Goal: Task Accomplishment & Management: Manage account settings

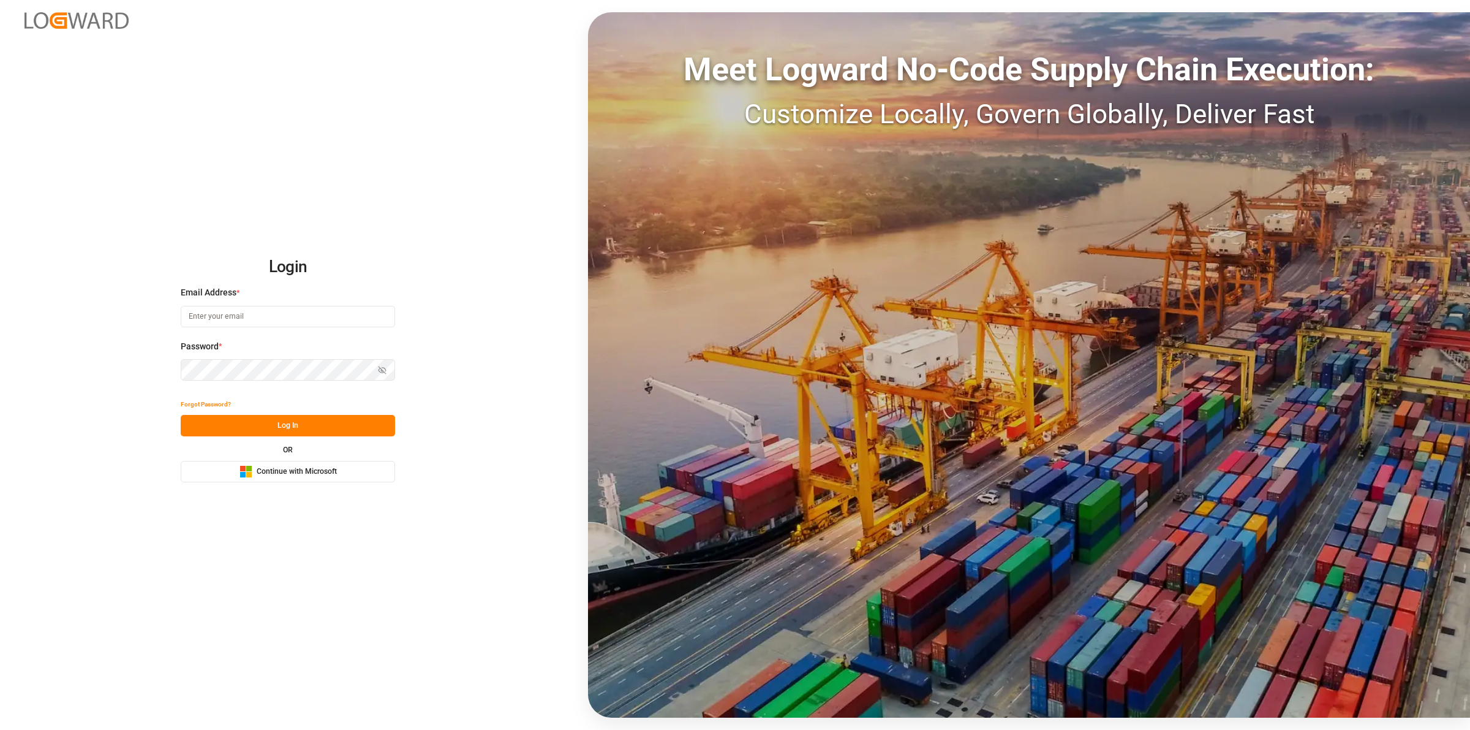
type input "[EMAIL_ADDRESS][DOMAIN_NAME]"
click at [292, 428] on button "Log In" at bounding box center [288, 425] width 214 height 21
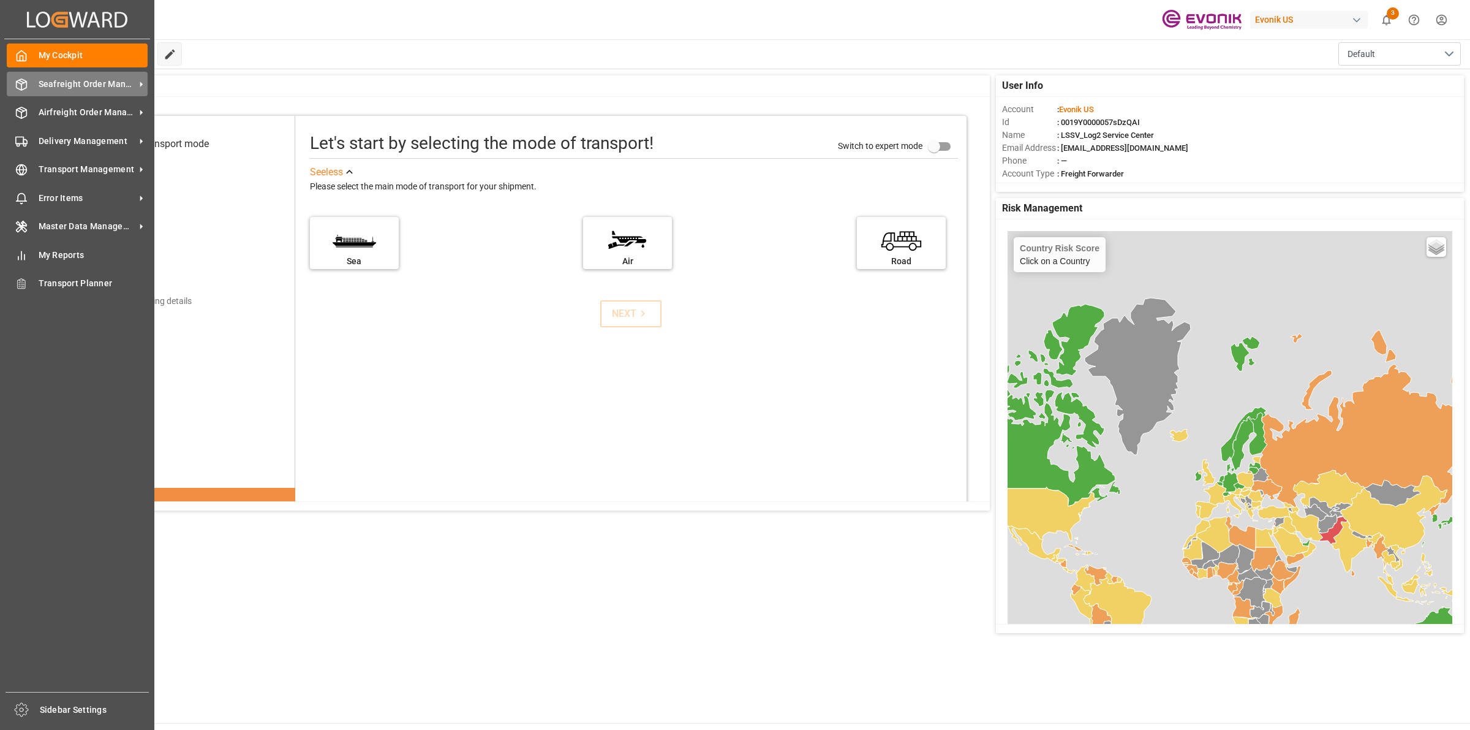
click at [20, 85] on icon at bounding box center [21, 84] width 12 height 12
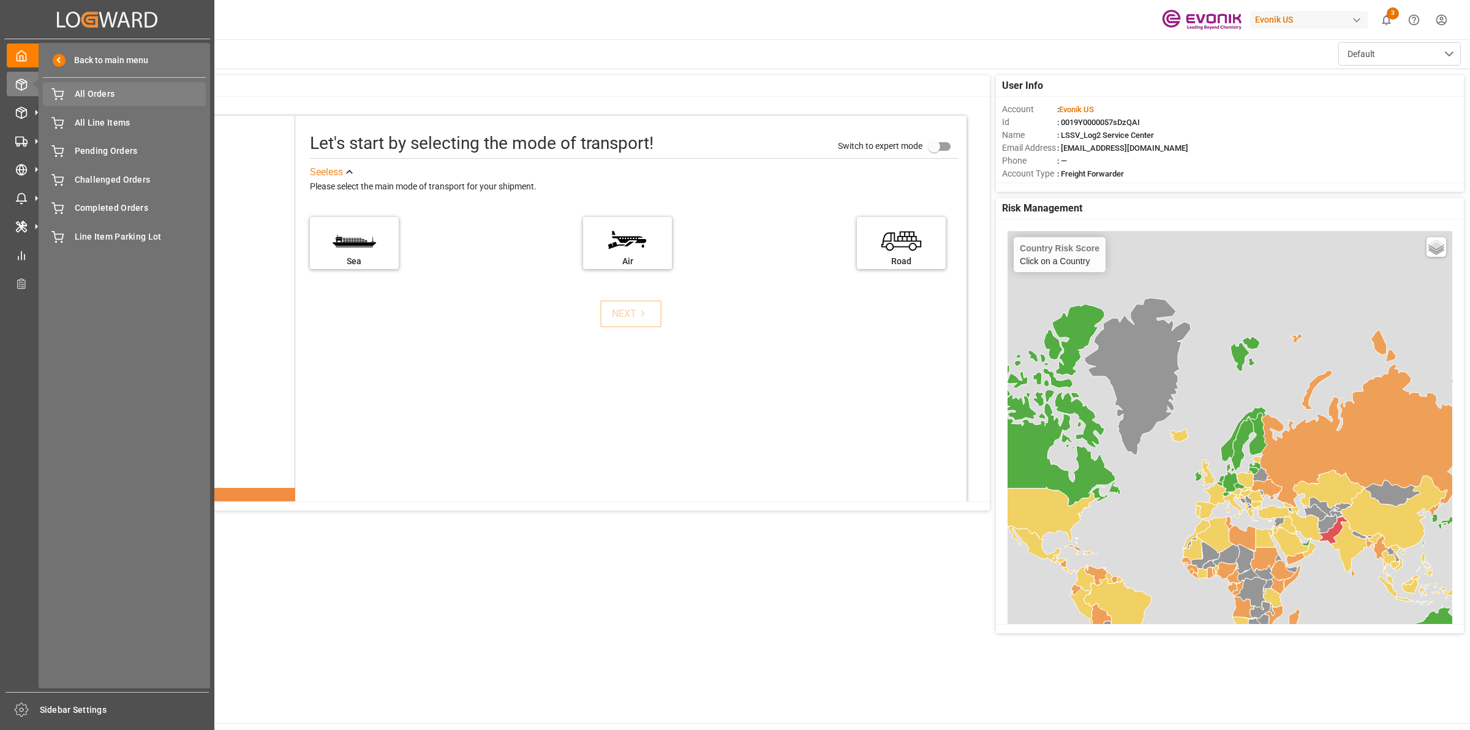
click at [98, 94] on span "All Orders" at bounding box center [141, 94] width 132 height 13
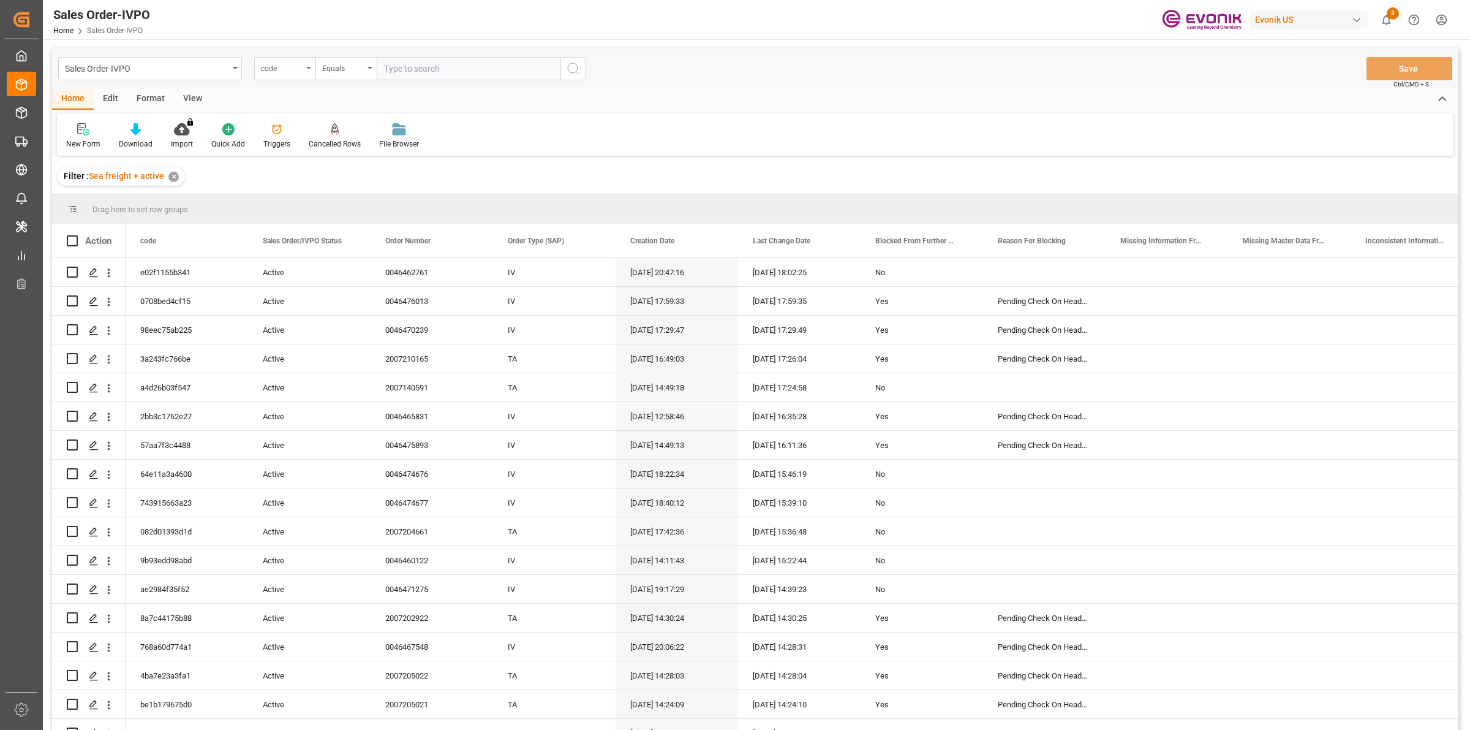
click at [296, 67] on div "code" at bounding box center [282, 67] width 42 height 14
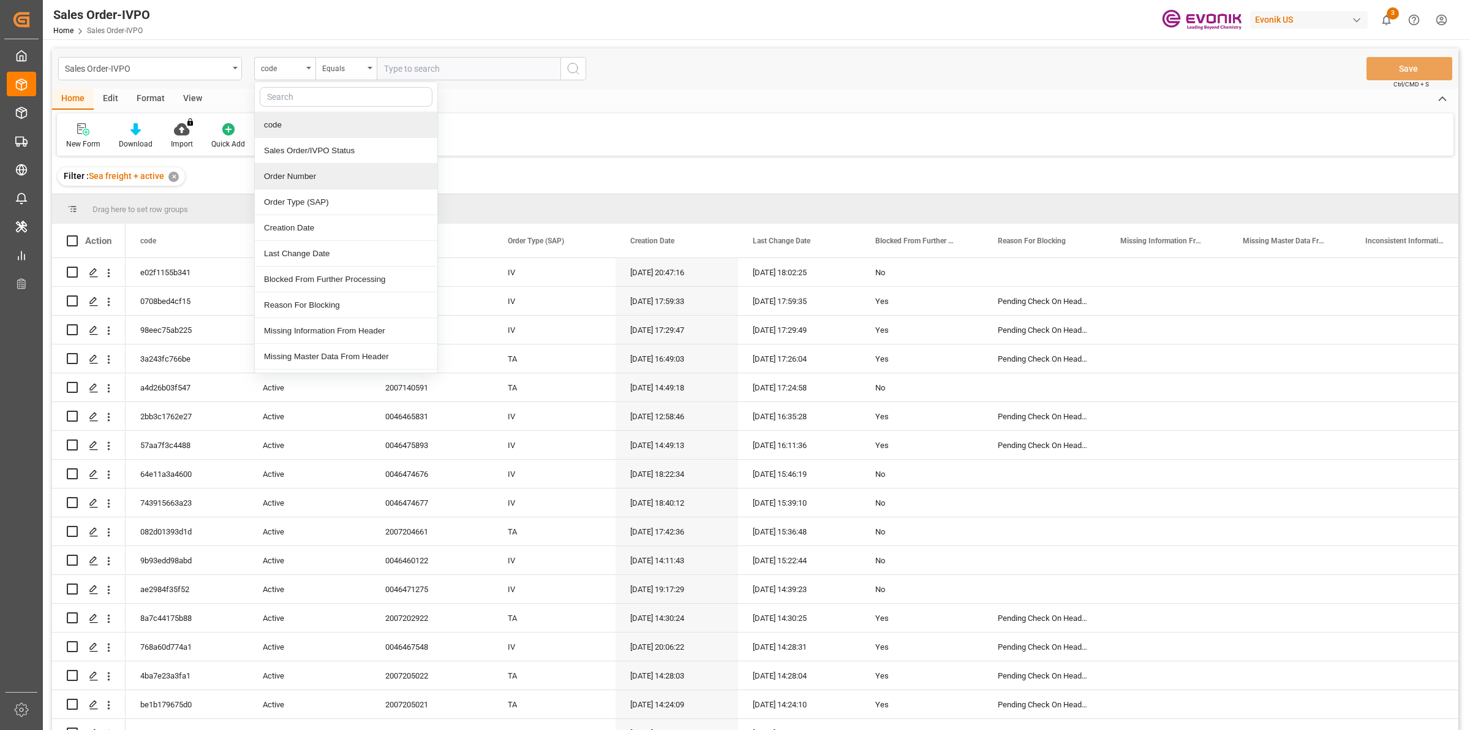
click at [292, 173] on div "Order Number" at bounding box center [346, 177] width 183 height 26
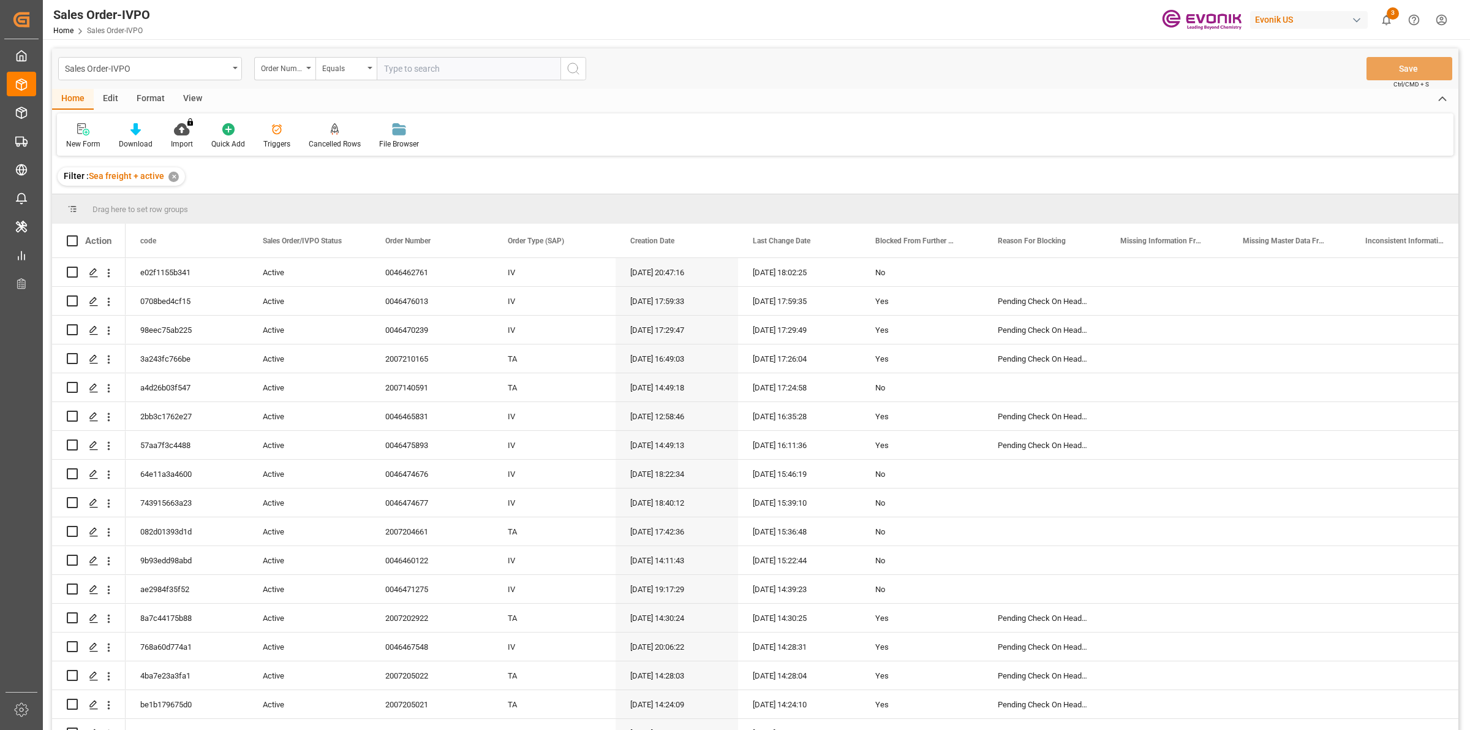
click at [430, 66] on input "text" at bounding box center [469, 68] width 184 height 23
paste input "0046474404"
type input "0046474404"
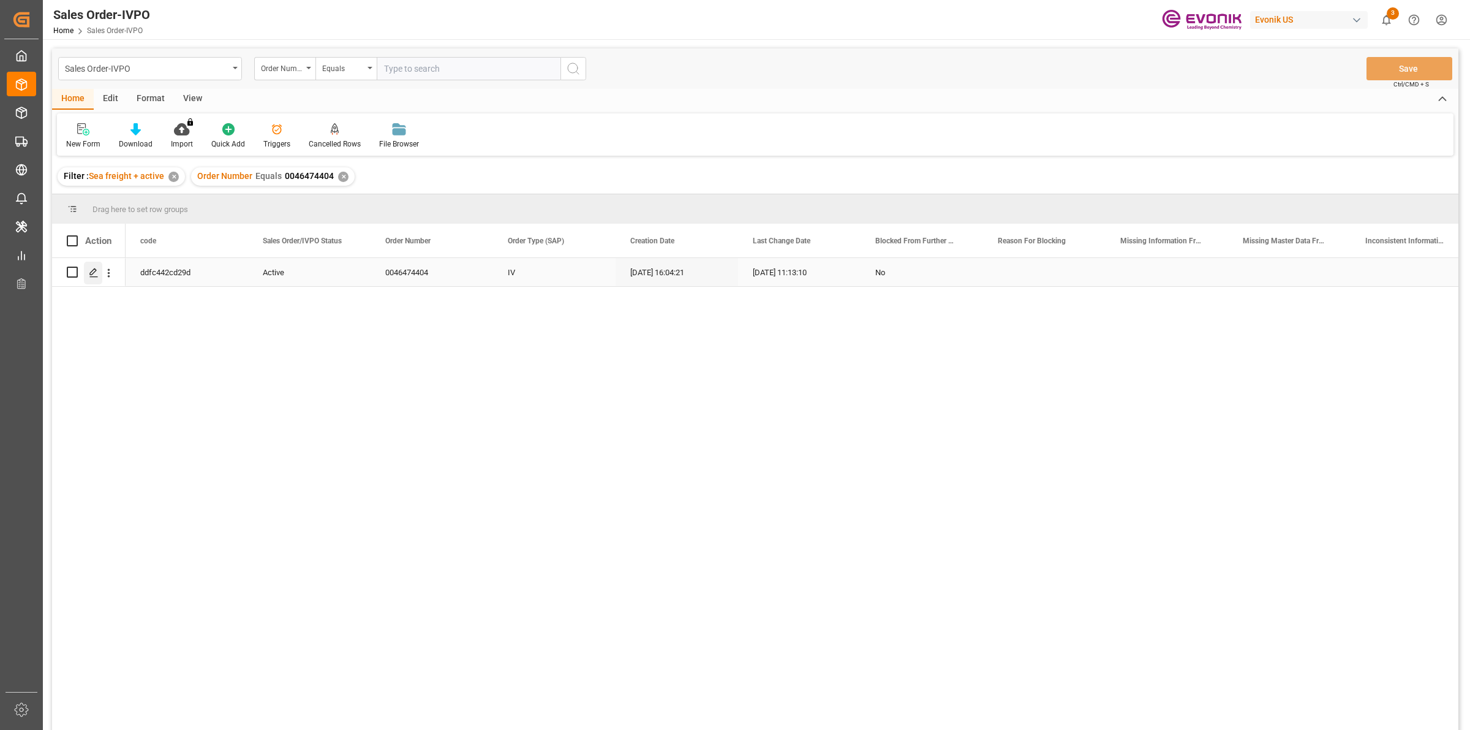
click at [94, 273] on polygon "Press SPACE to select this row." at bounding box center [93, 271] width 6 height 6
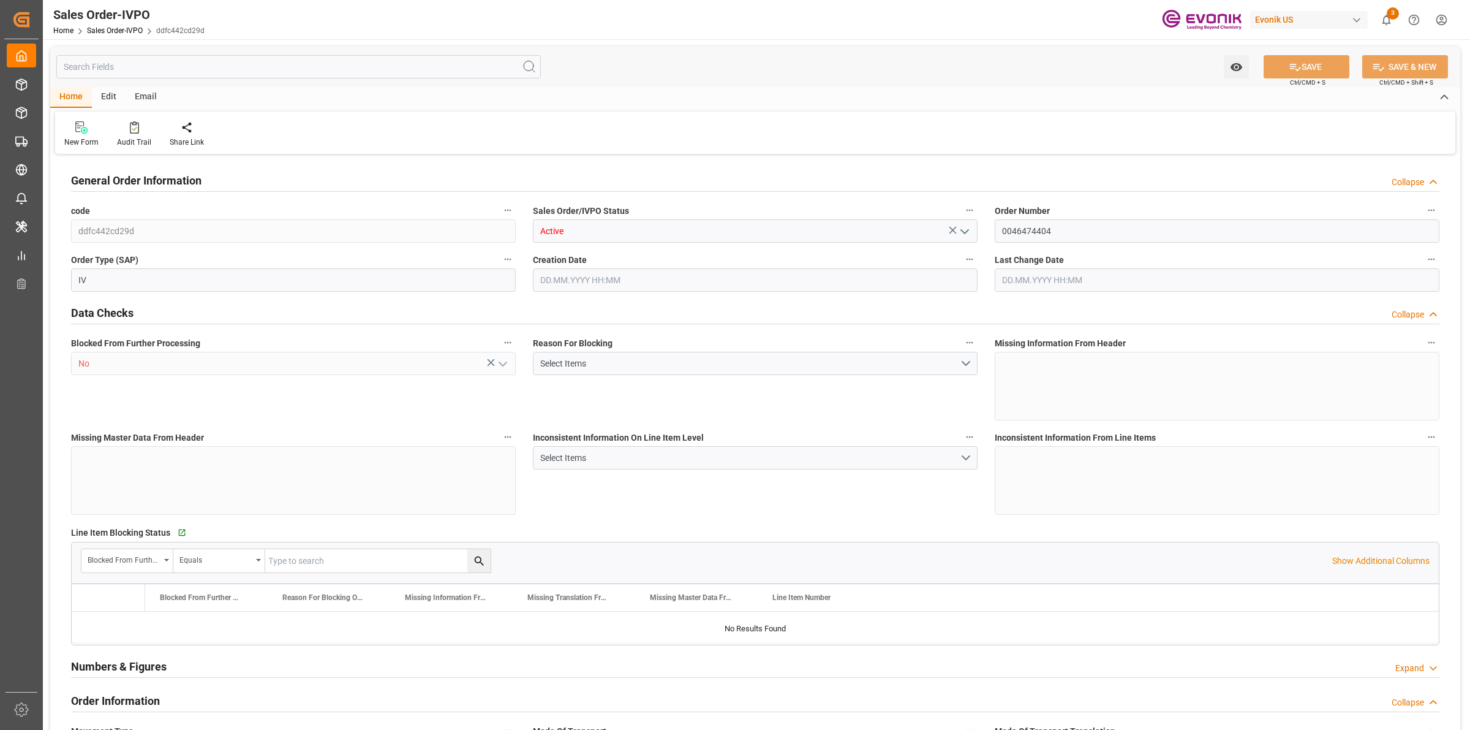
type input "NLRTM"
type input "49 2365 49 84486Fax No:"
type input "0"
type input "1"
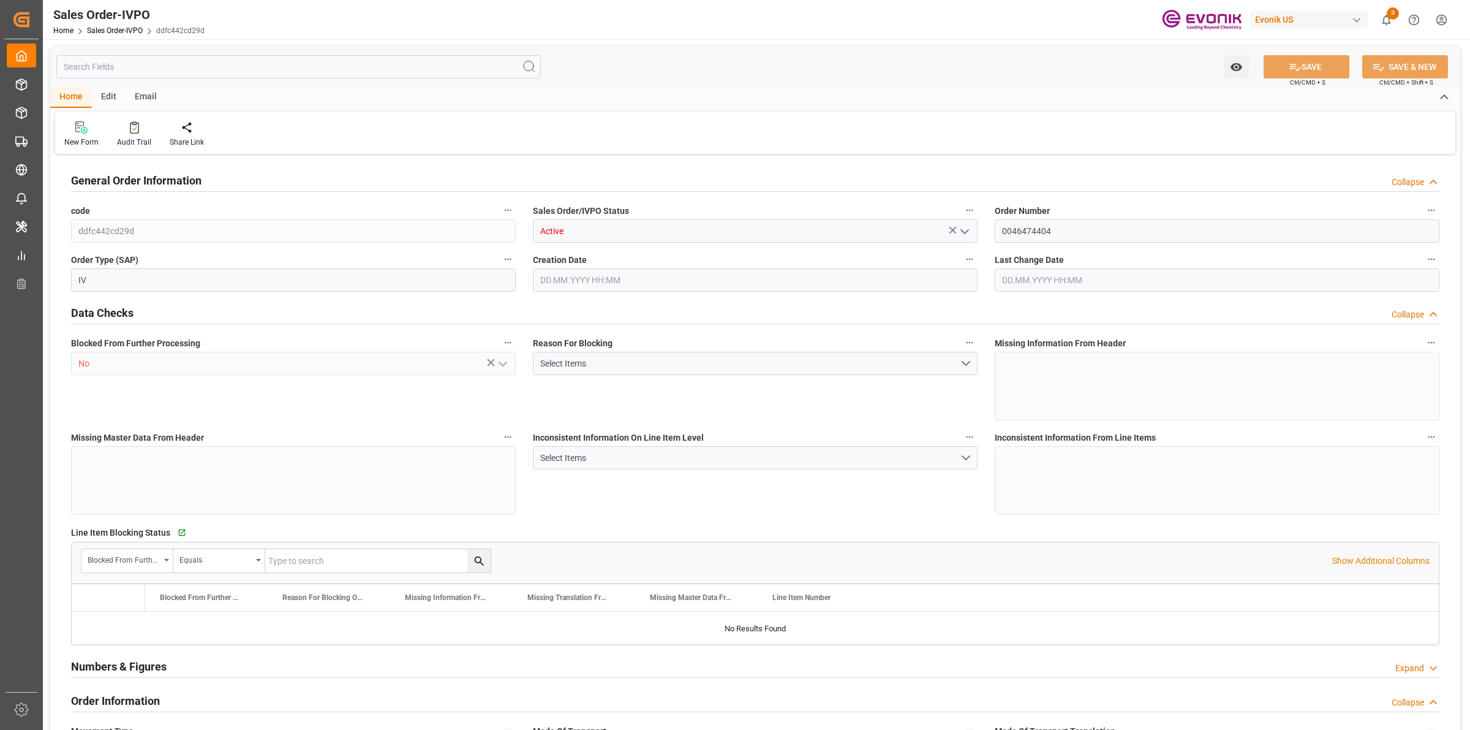
type input "1"
type input "8885.74"
type input "16.6128"
type input "17000"
type input "30"
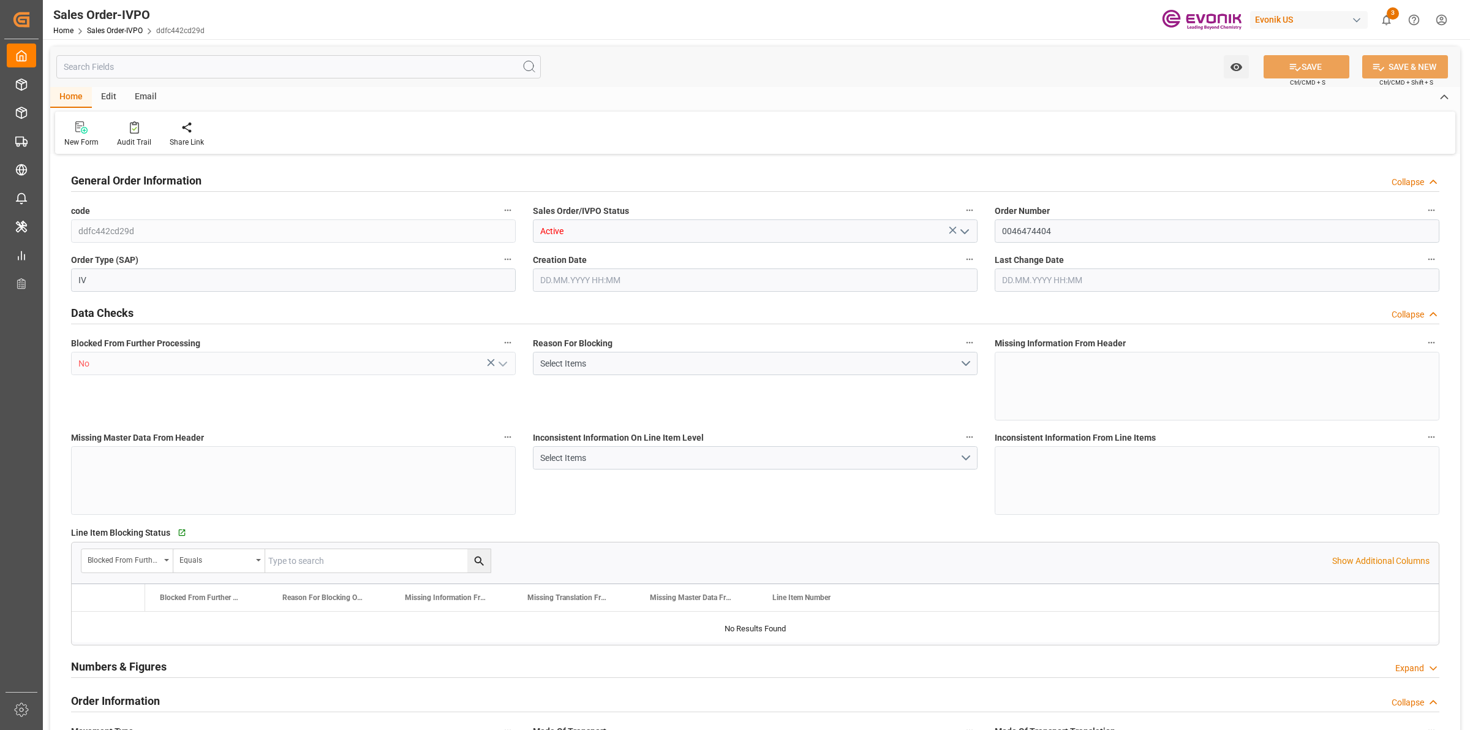
type input "[DATE] 16:04"
type input "[DATE] 11:13"
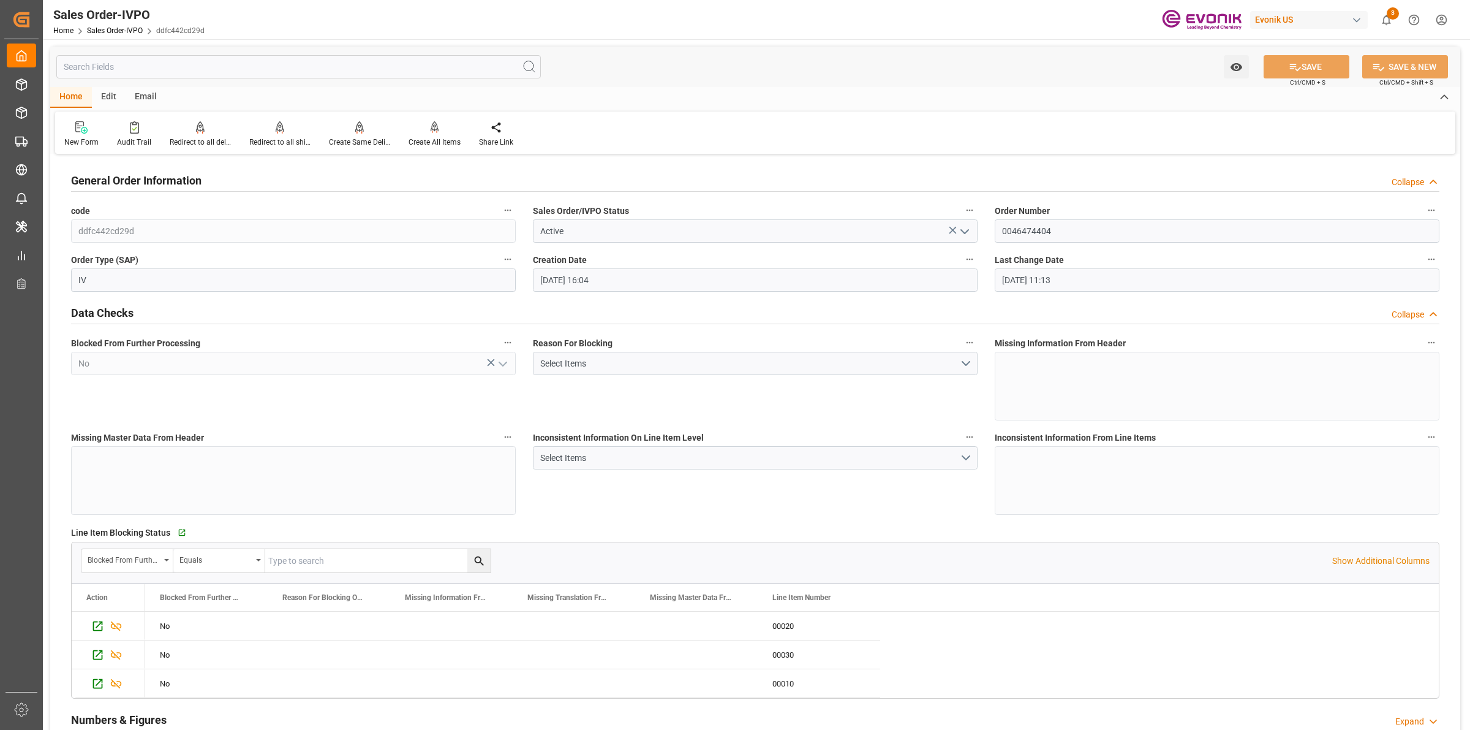
scroll to position [306, 0]
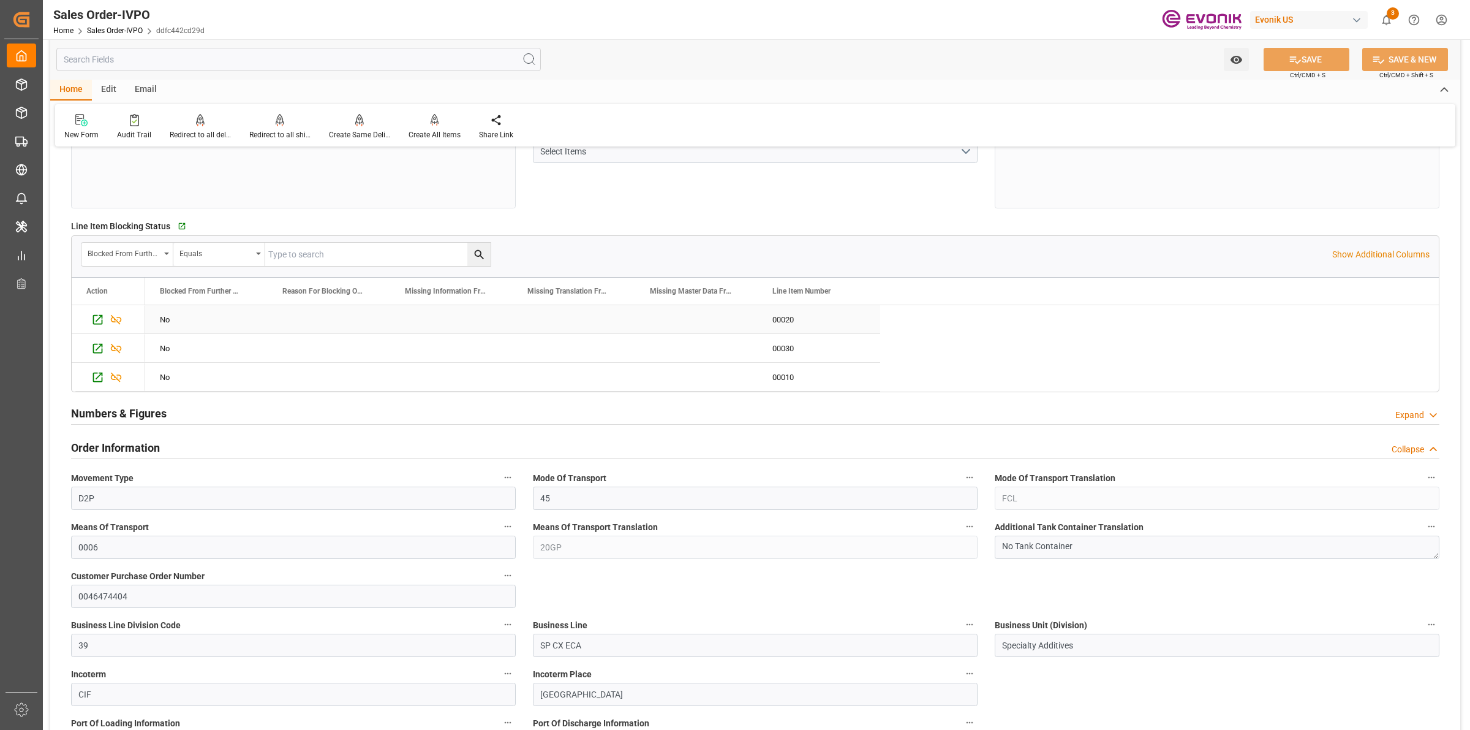
type input "49 2365 49 84486Fax No:"
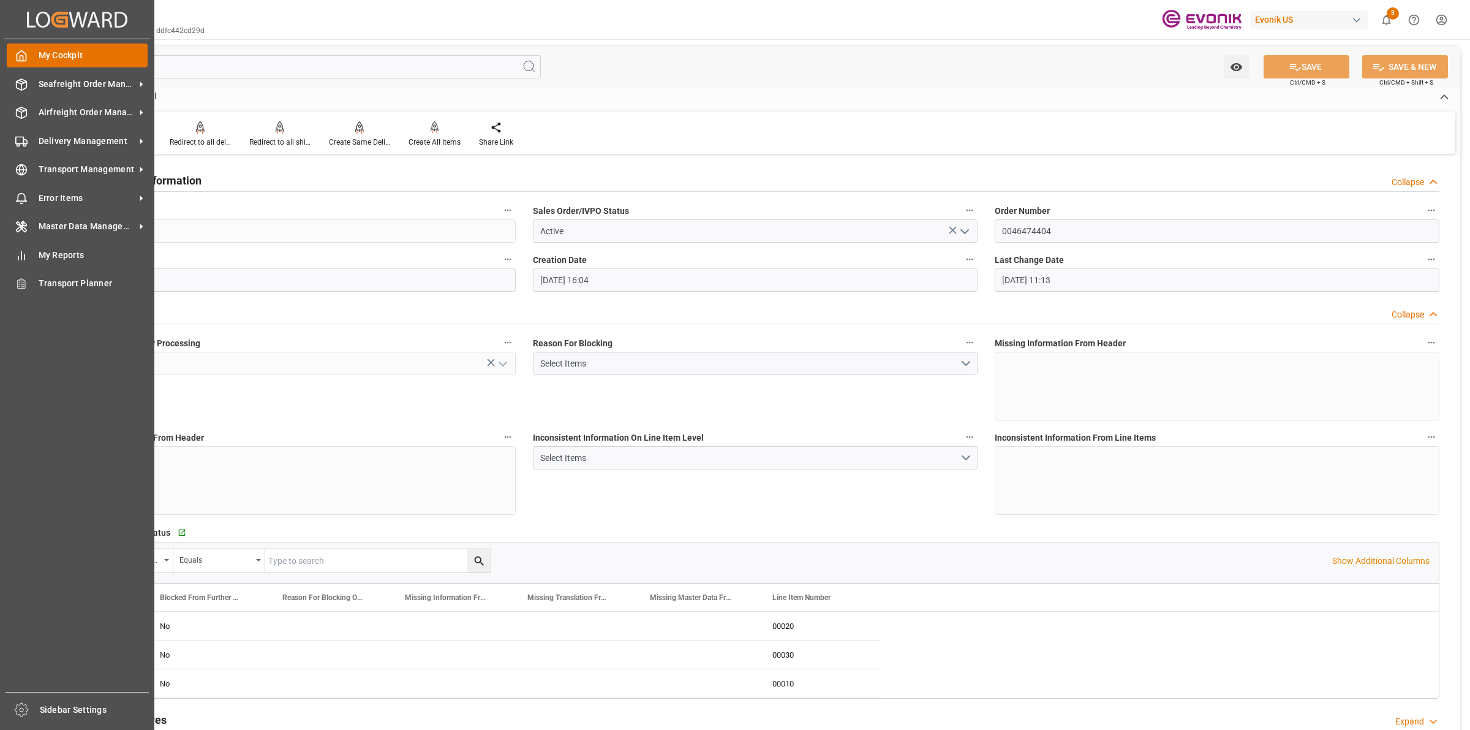
click at [15, 60] on icon at bounding box center [21, 56] width 12 height 12
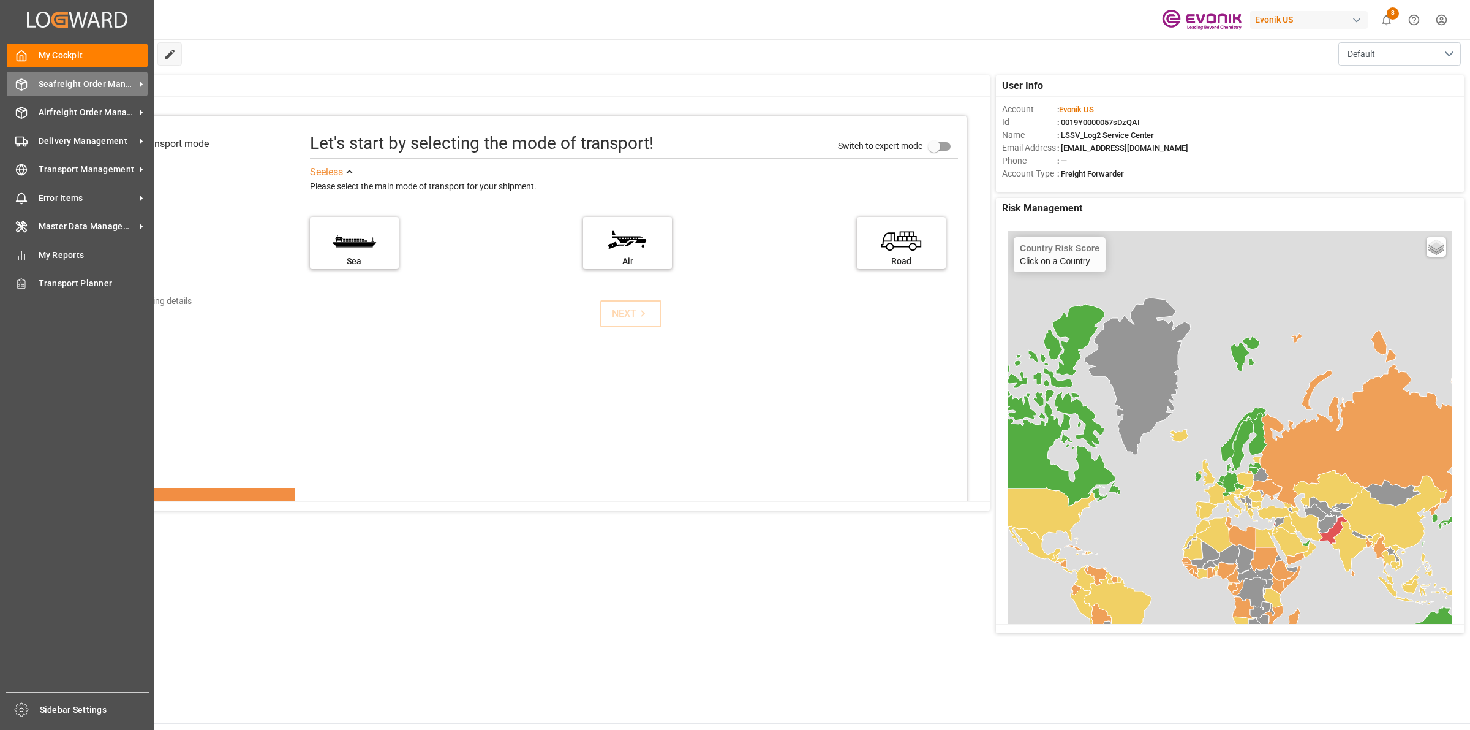
click at [17, 89] on icon at bounding box center [21, 84] width 12 height 12
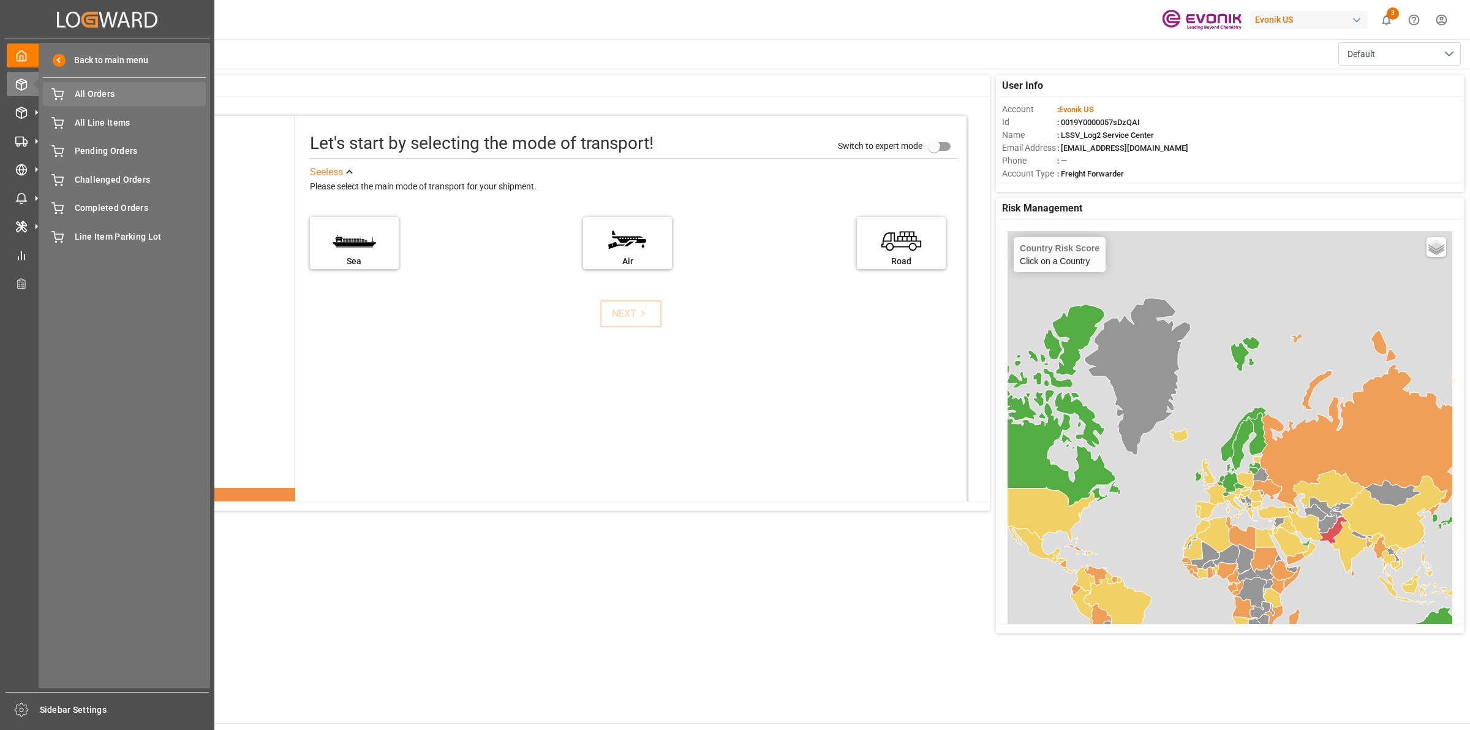
click at [102, 94] on span "All Orders" at bounding box center [141, 94] width 132 height 13
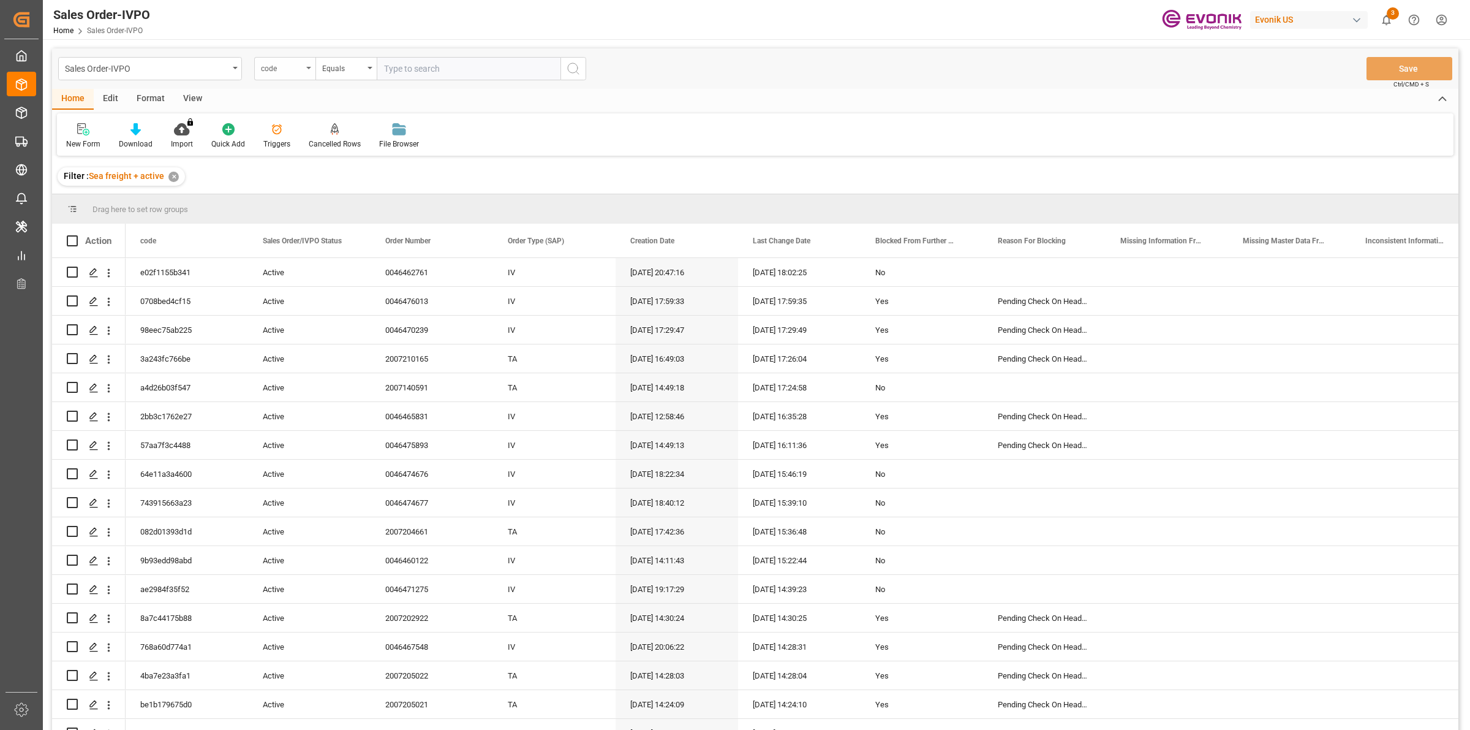
click at [298, 72] on div "code" at bounding box center [282, 67] width 42 height 14
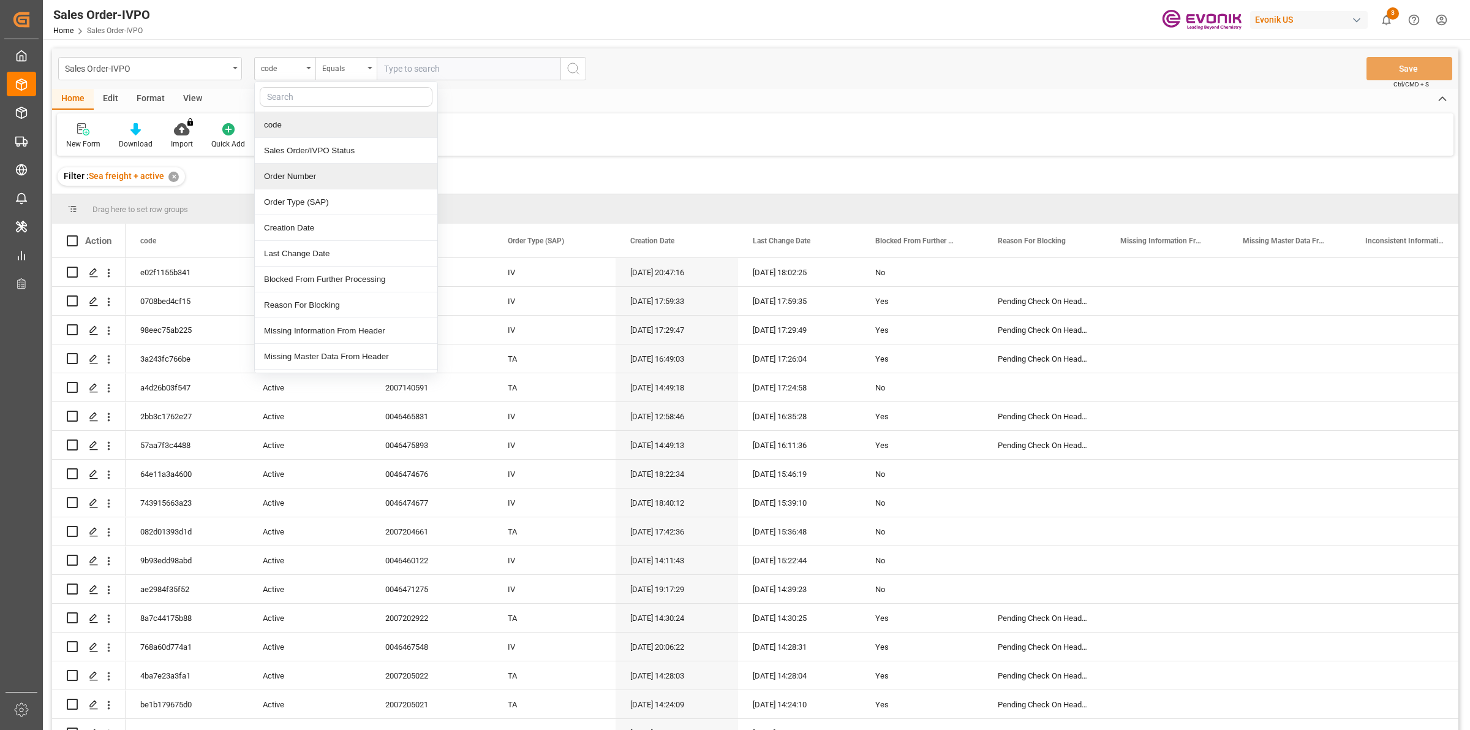
click at [292, 180] on div "Order Number" at bounding box center [346, 177] width 183 height 26
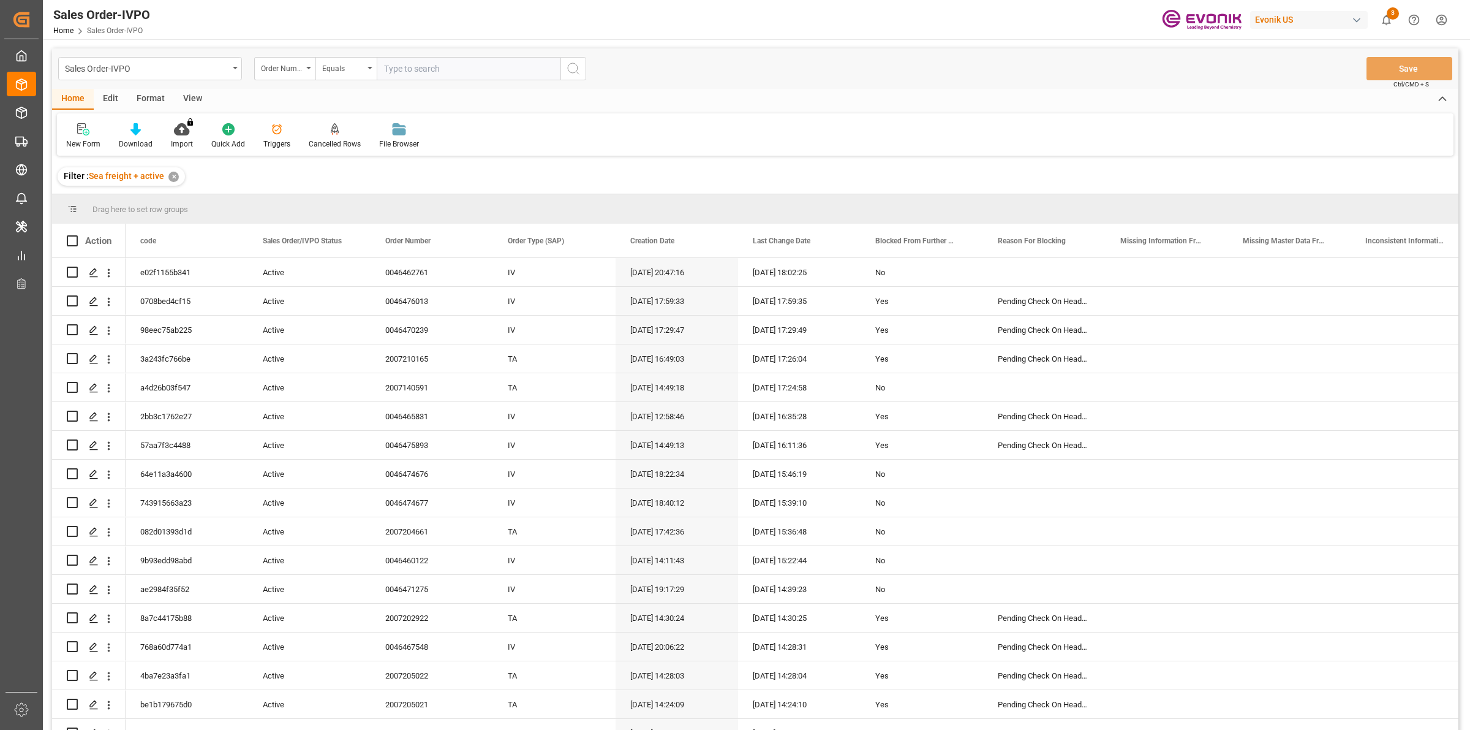
click at [466, 64] on input "text" at bounding box center [469, 68] width 184 height 23
paste input "0046474404"
type input "0046474404"
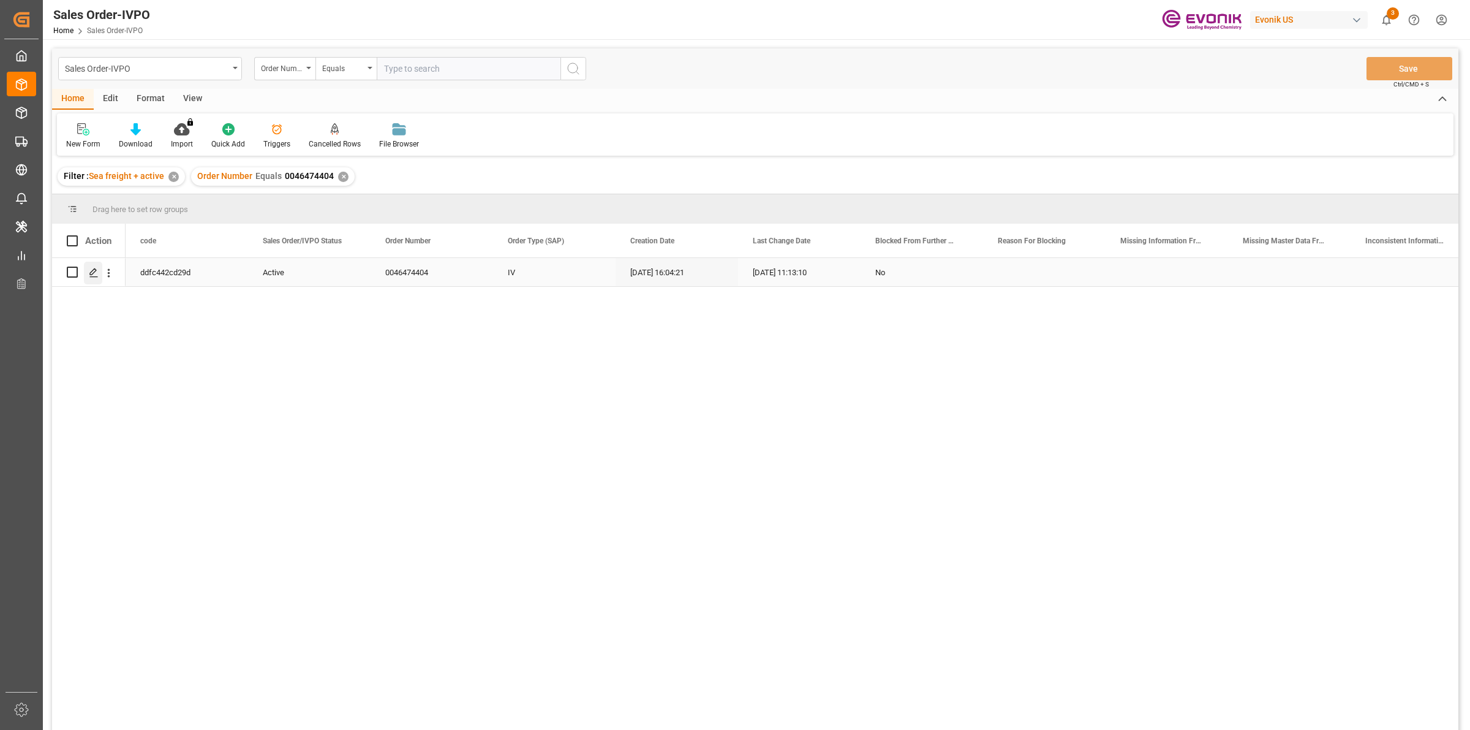
click at [92, 271] on polygon "Press SPACE to select this row." at bounding box center [93, 271] width 6 height 6
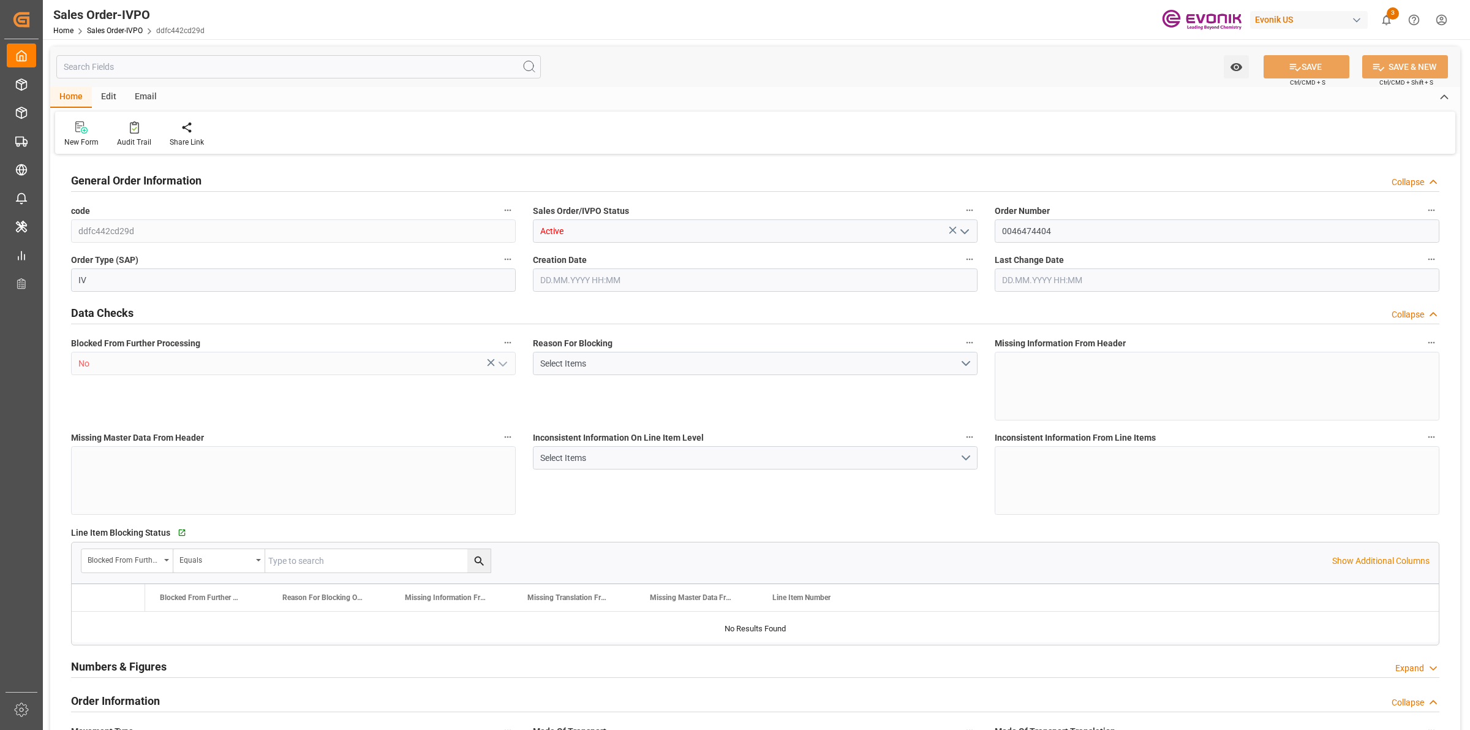
type input "NLRTM"
type input "49 2365 49 84486Fax No:"
type input "0"
type input "1"
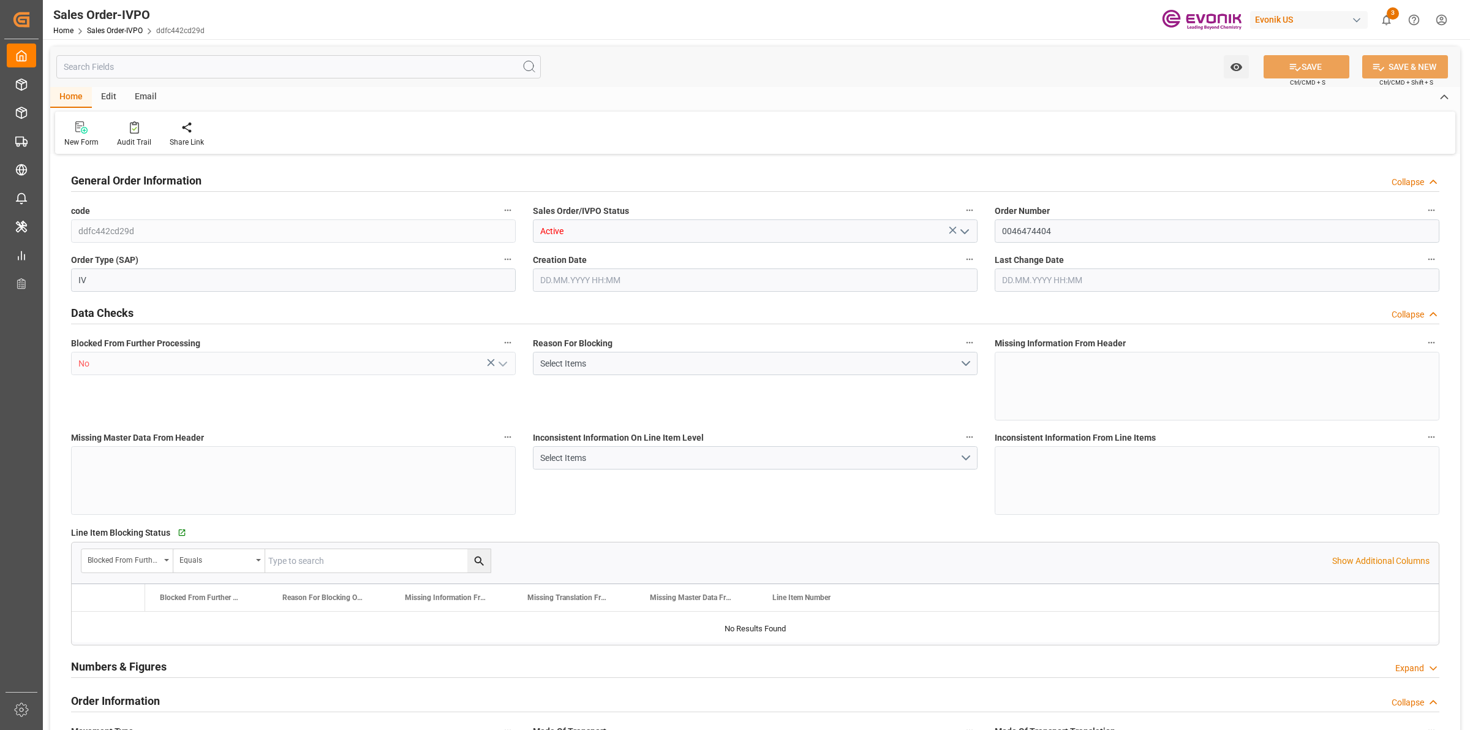
type input "1"
type input "8885.74"
type input "16.6128"
type input "17000"
type input "30"
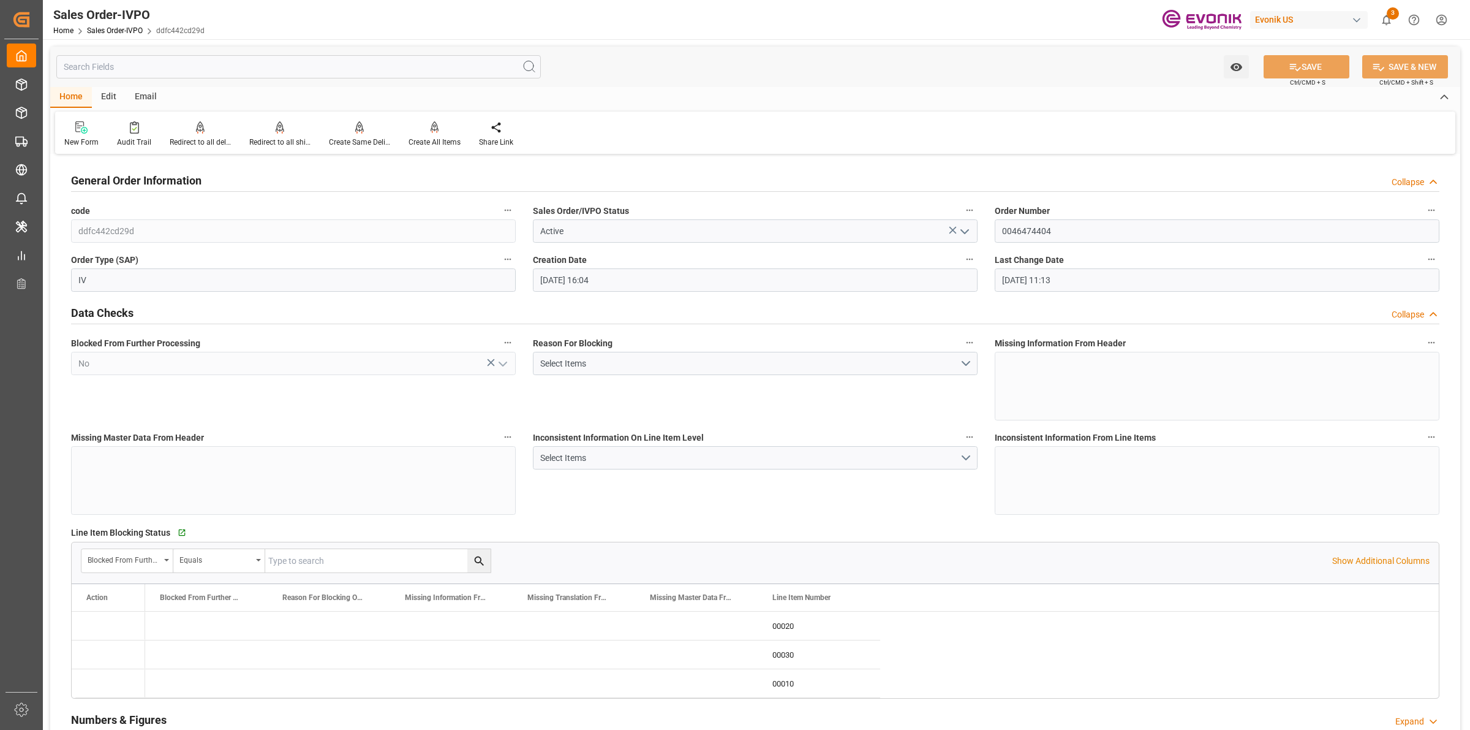
type input "[DATE] 16:04"
type input "[DATE] 11:13"
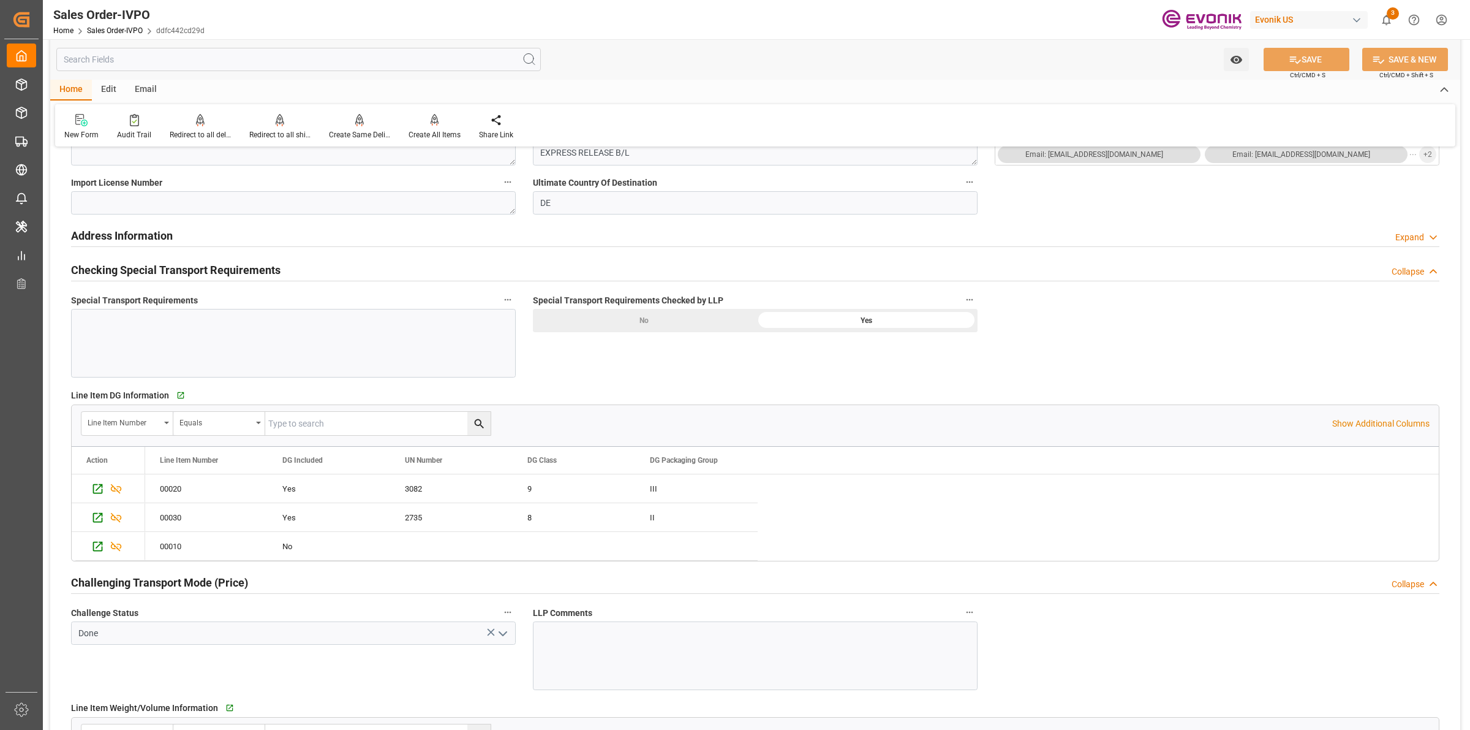
scroll to position [1532, 0]
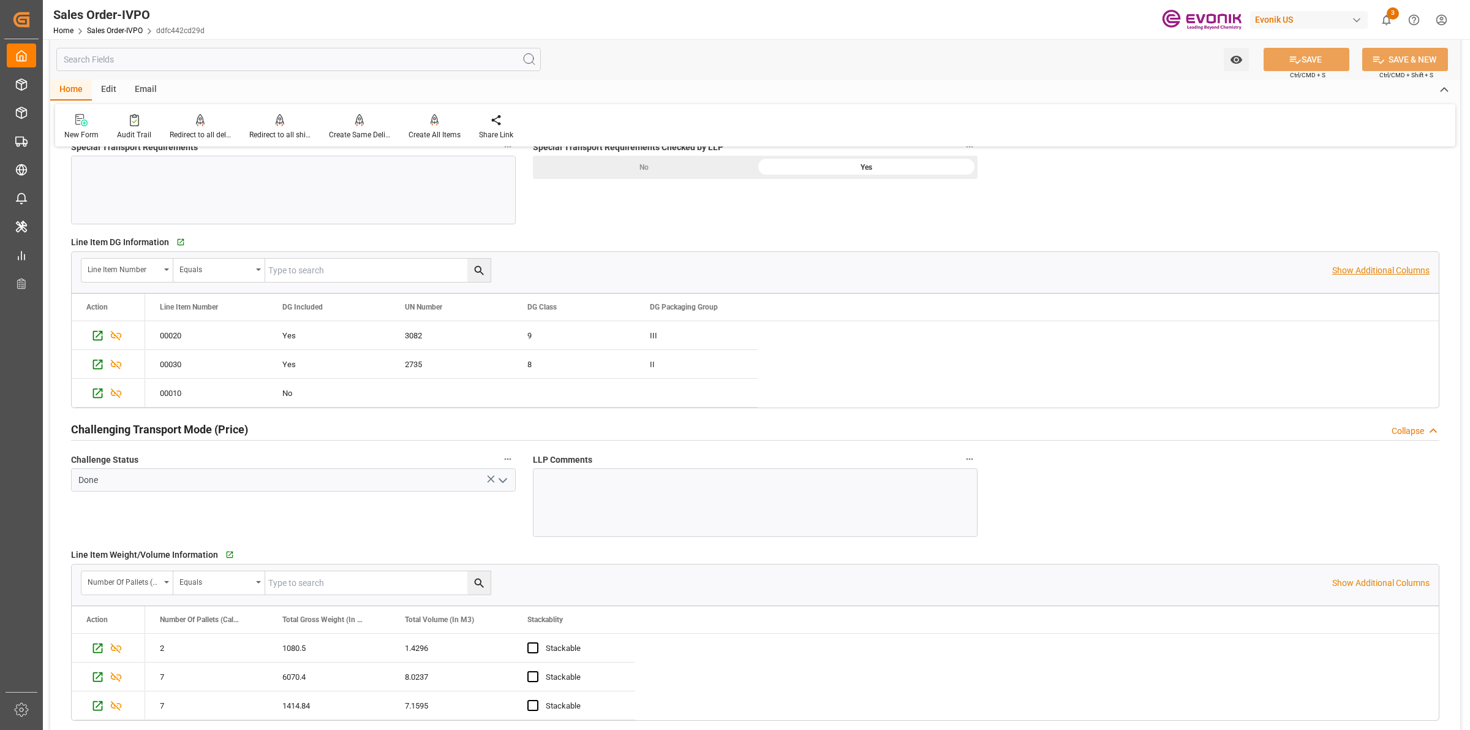
click at [1367, 271] on p "Show Additional Columns" at bounding box center [1380, 270] width 97 height 13
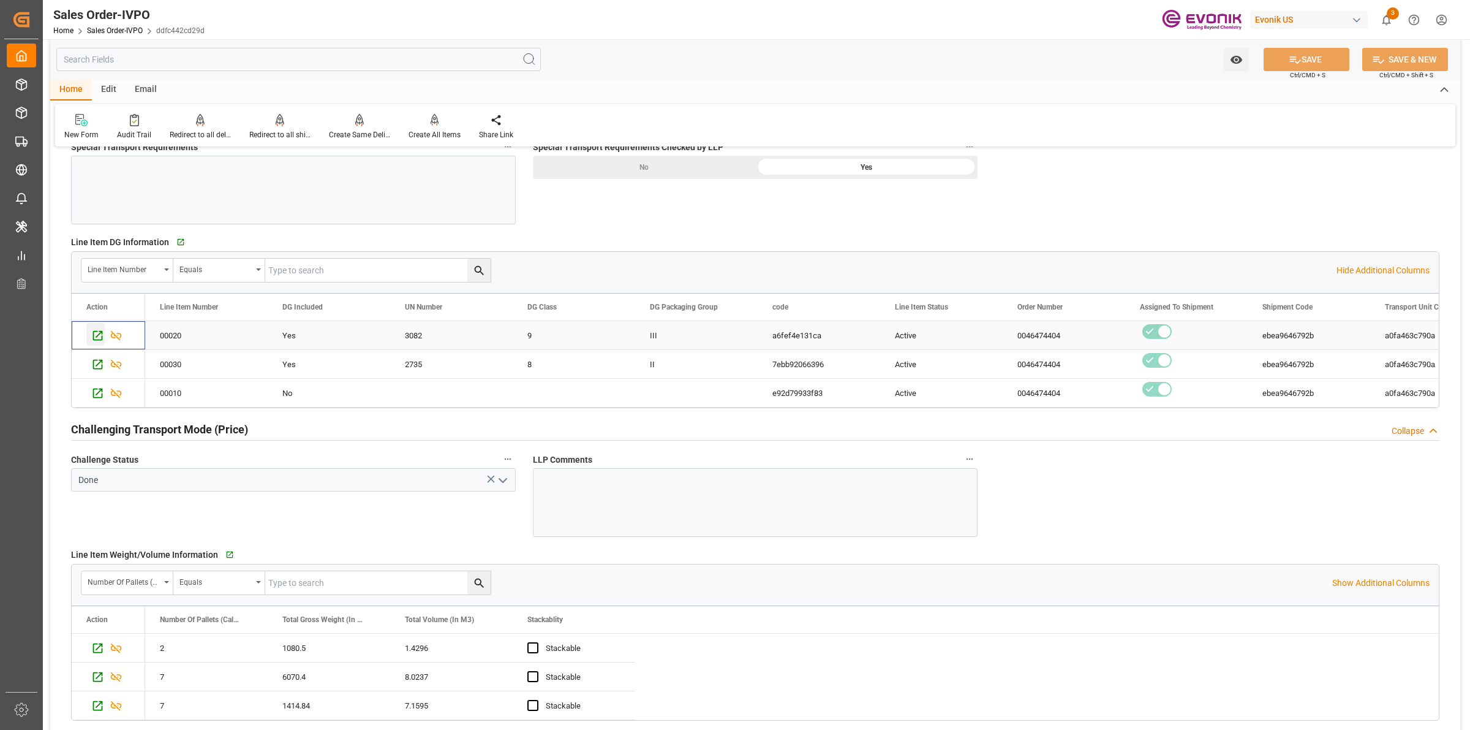
click at [94, 337] on icon "Press SPACE to select this row." at bounding box center [98, 336] width 10 height 10
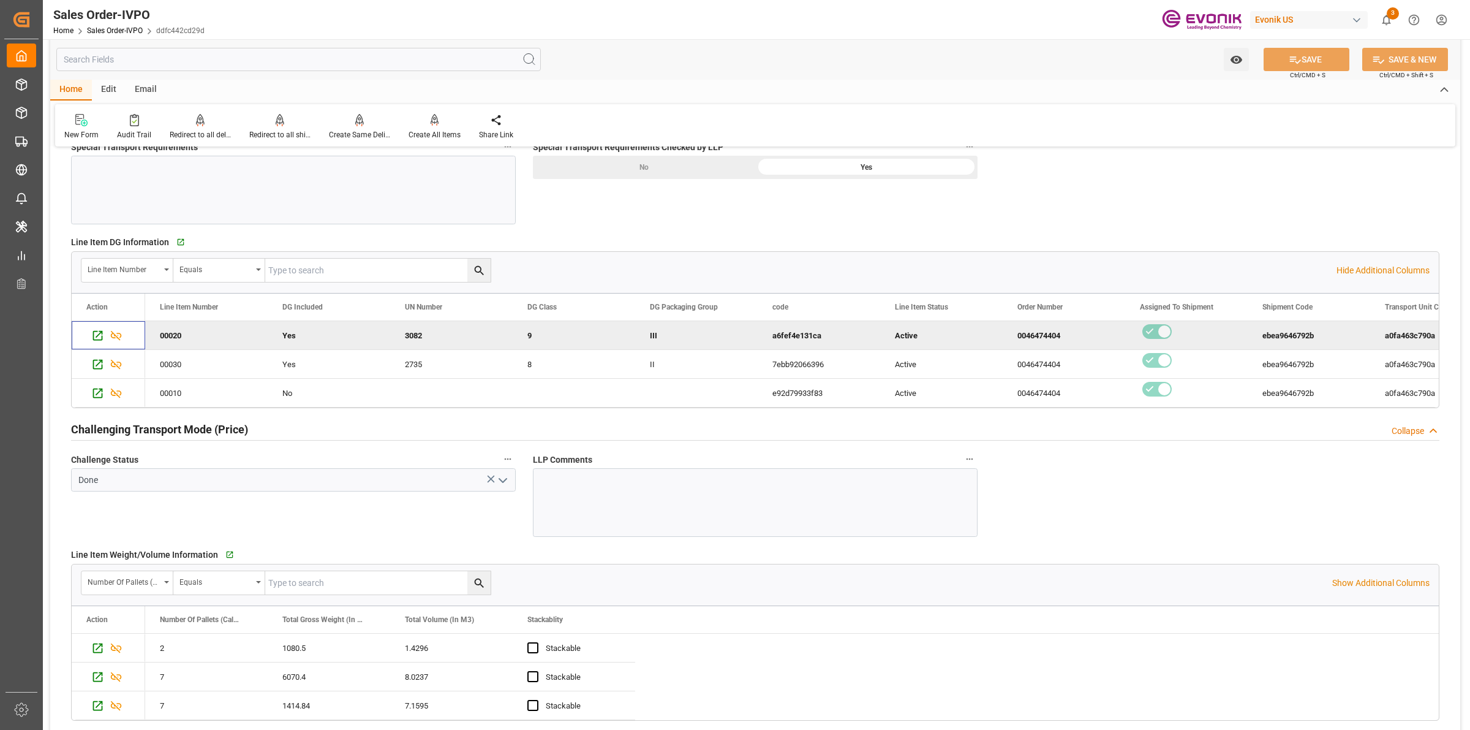
click at [1257, 338] on div "ebea9646792b" at bounding box center [1309, 335] width 123 height 28
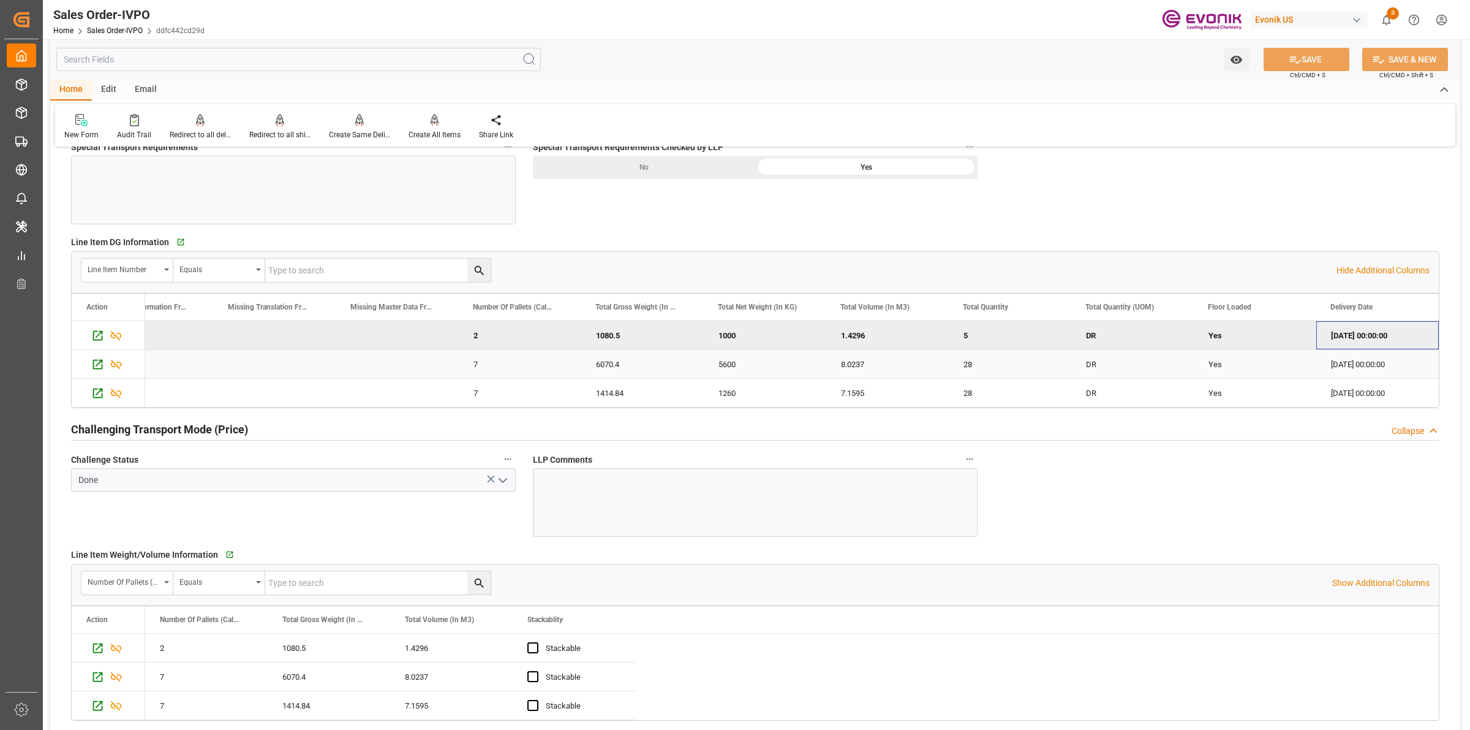
scroll to position [0, 2014]
click at [1077, 374] on div "Yes" at bounding box center [1132, 364] width 123 height 28
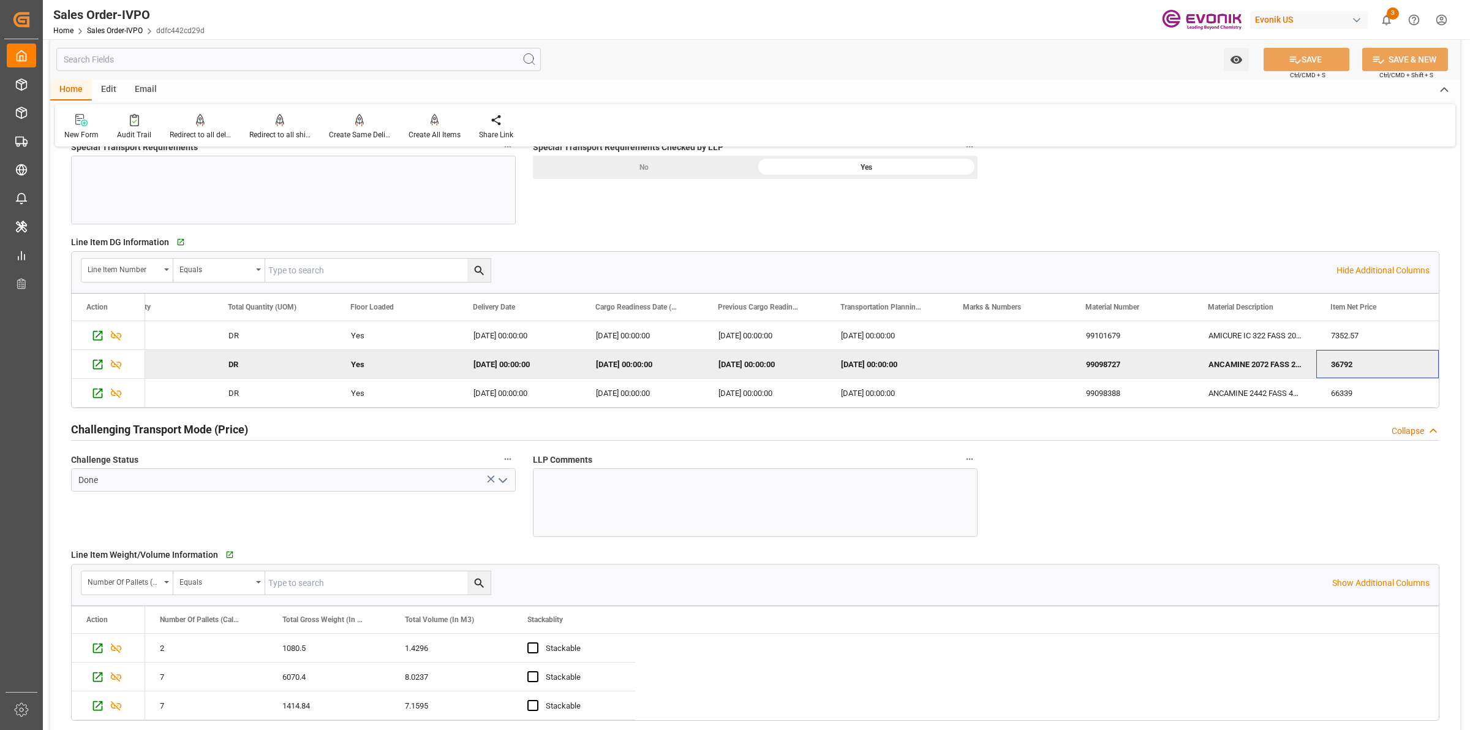
scroll to position [0, 2872]
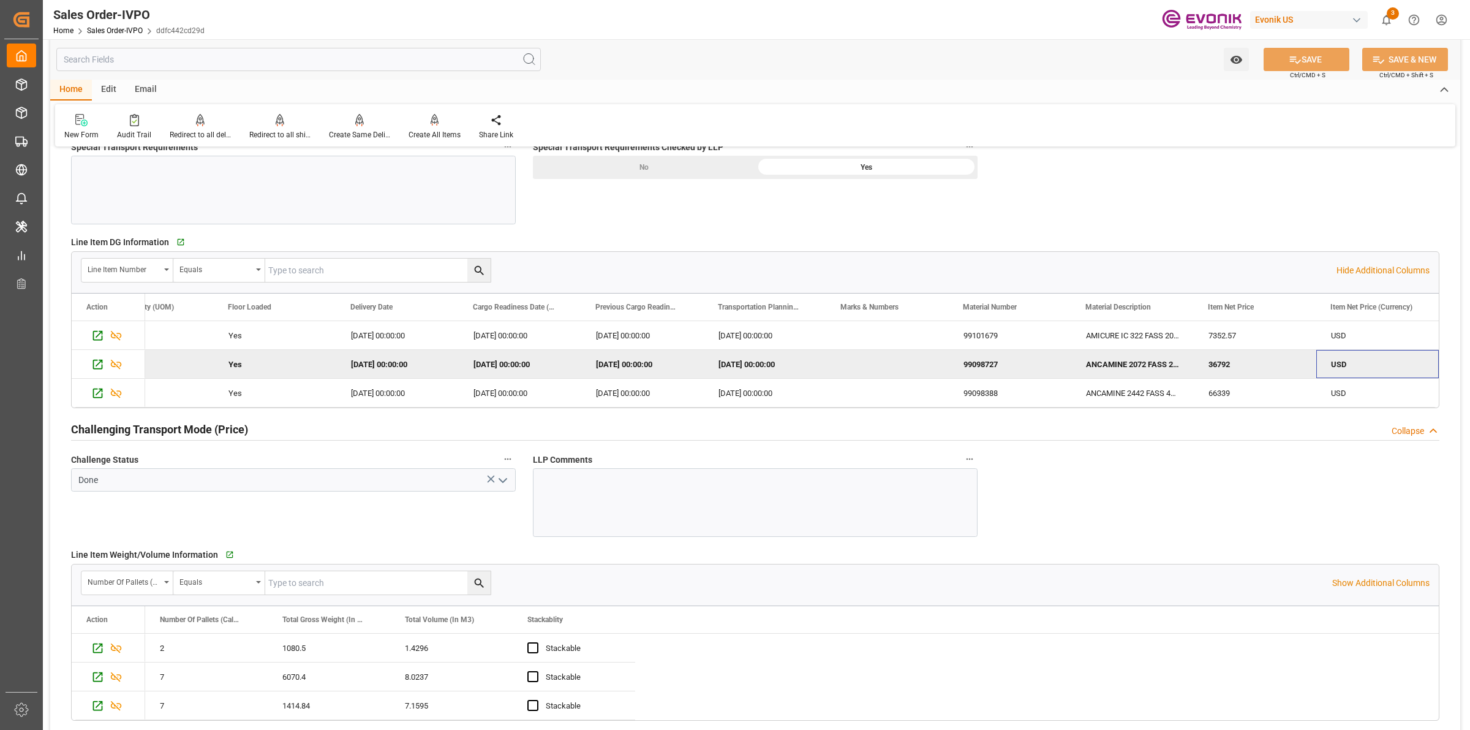
click at [1132, 365] on div "ANCAMINE 2072 FASS 200KG" at bounding box center [1132, 364] width 123 height 28
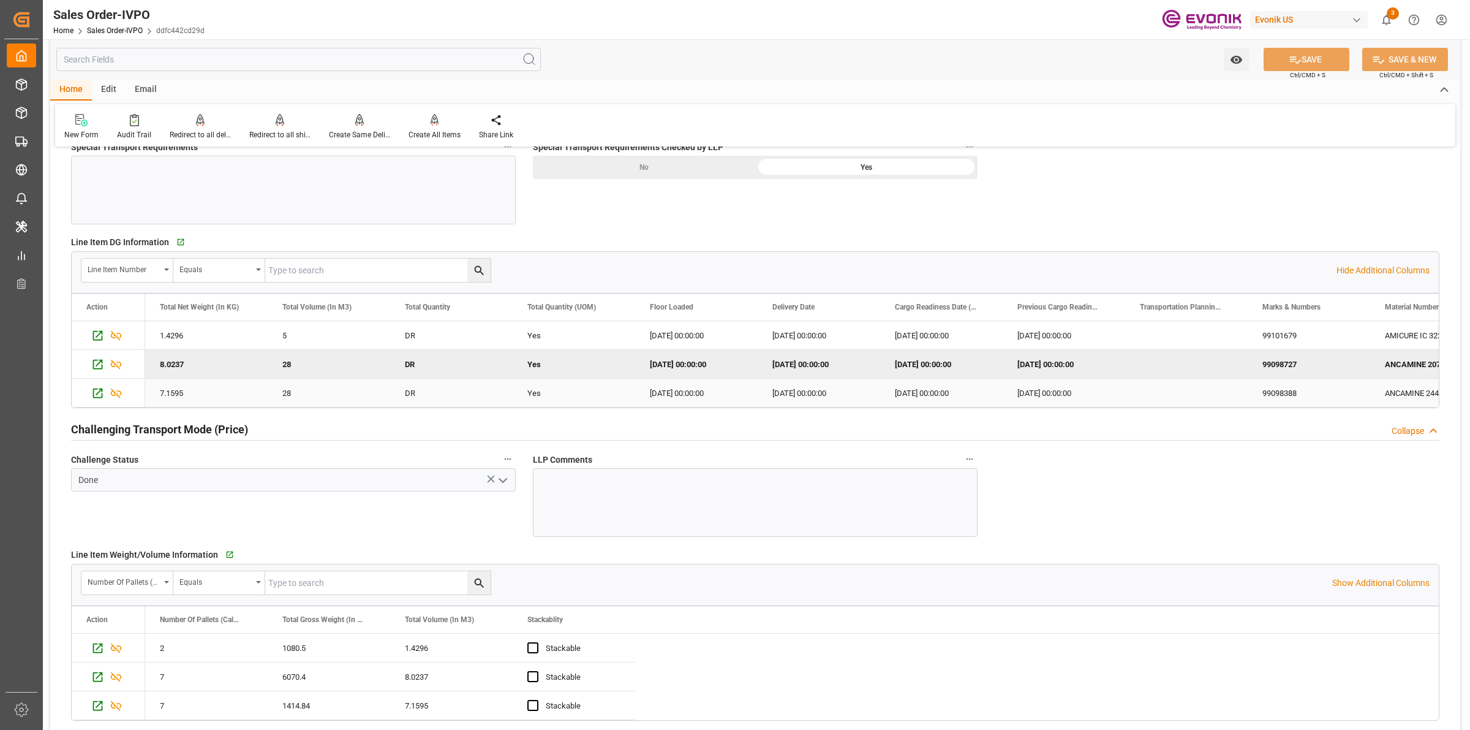
scroll to position [0, 2451]
type input "49 2365 49 84486Fax No:"
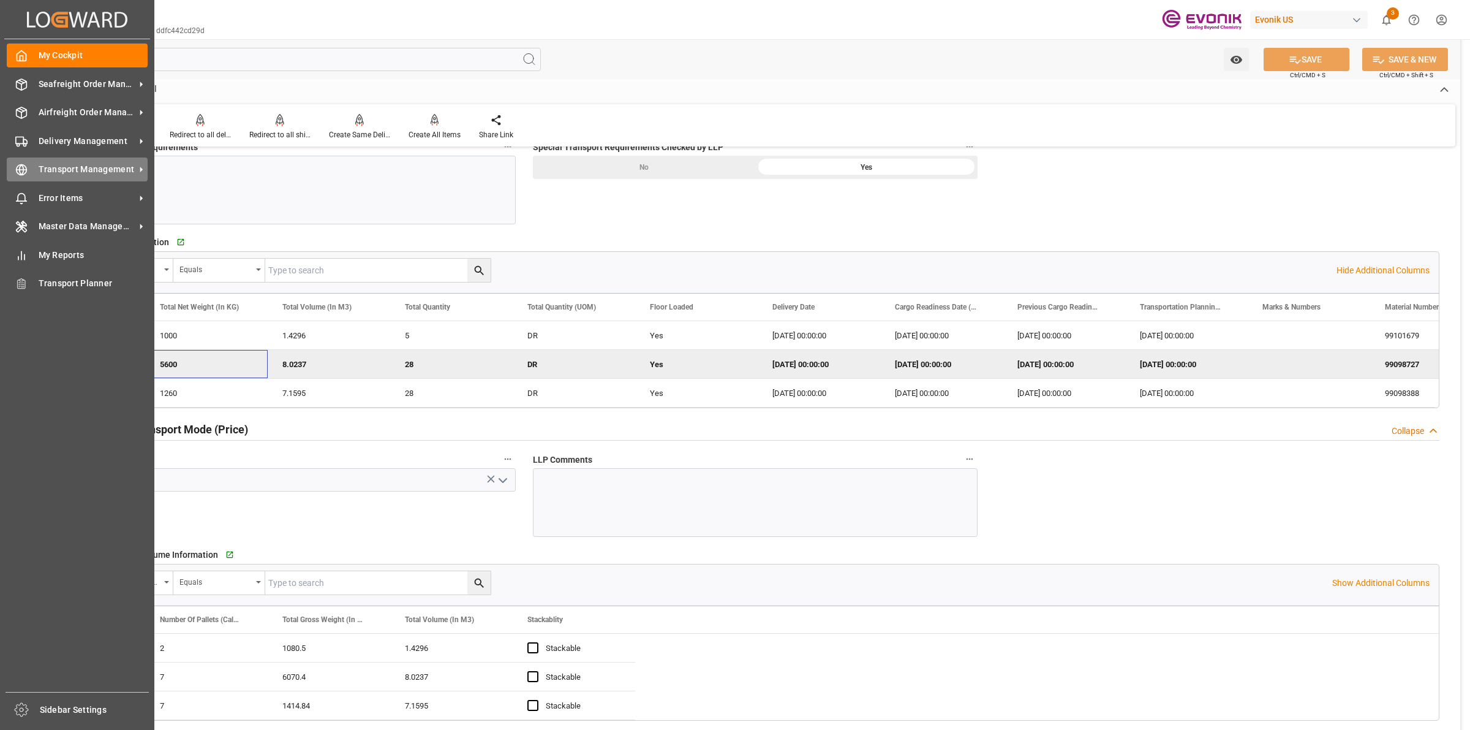
click at [26, 172] on circle at bounding box center [22, 170] width 10 height 10
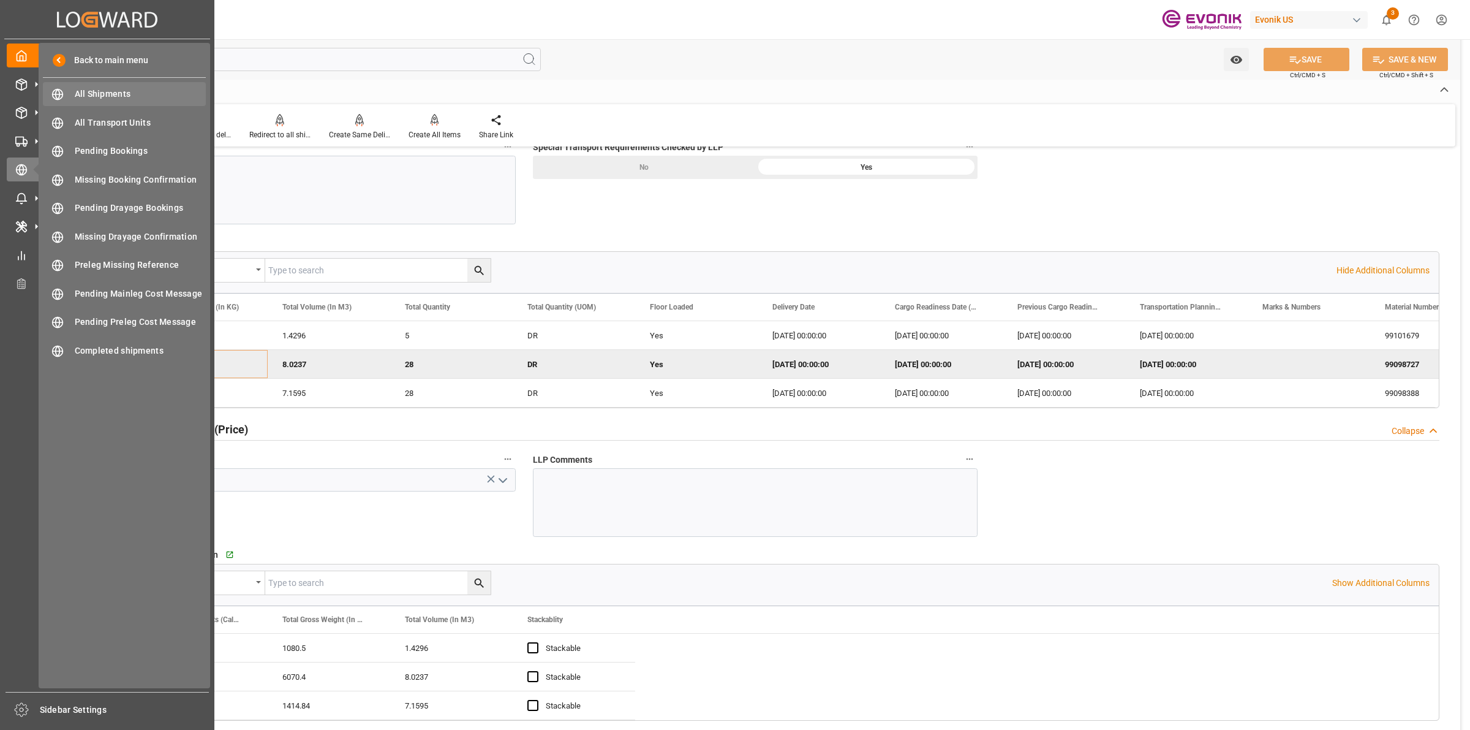
click at [108, 90] on span "All Shipments" at bounding box center [141, 94] width 132 height 13
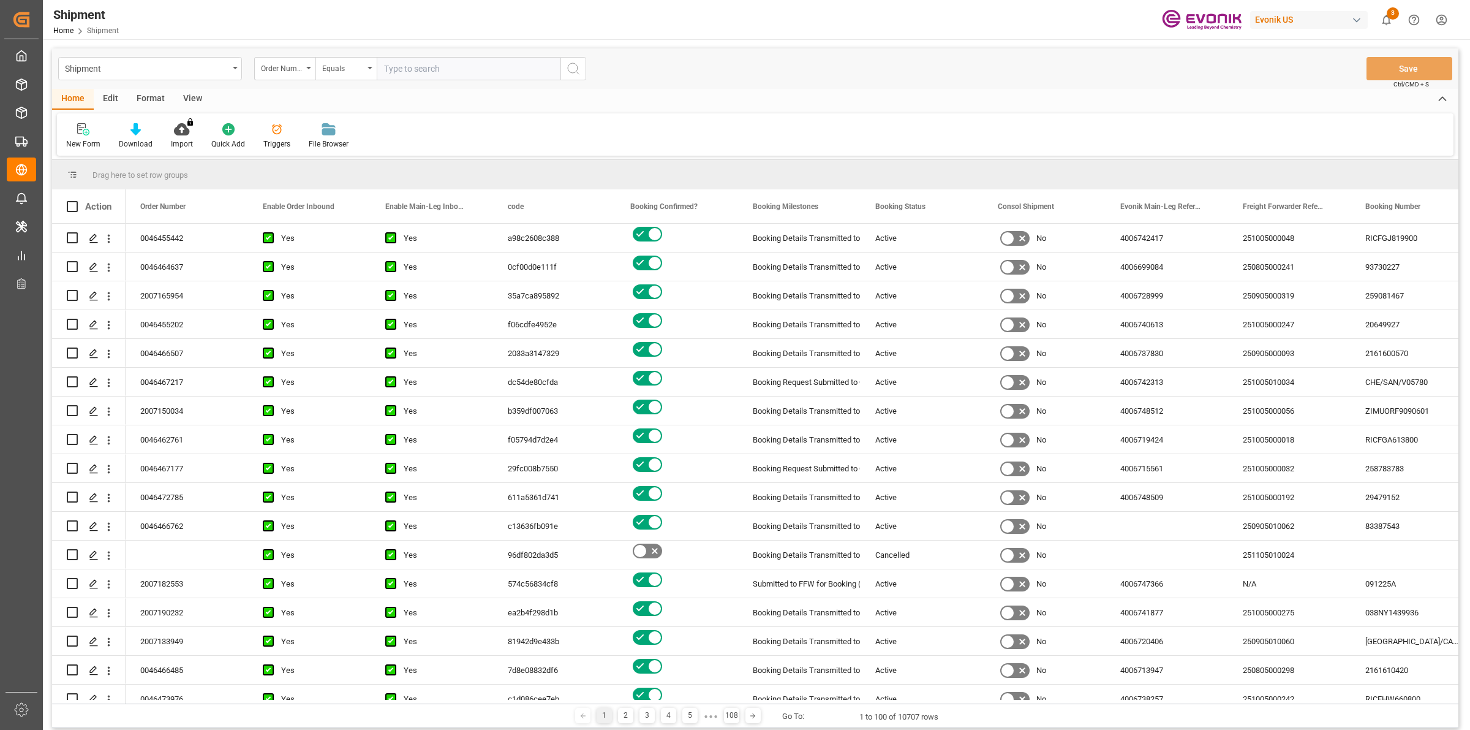
click at [443, 66] on input "text" at bounding box center [469, 68] width 184 height 23
paste input "0046474404"
type input "0046474404"
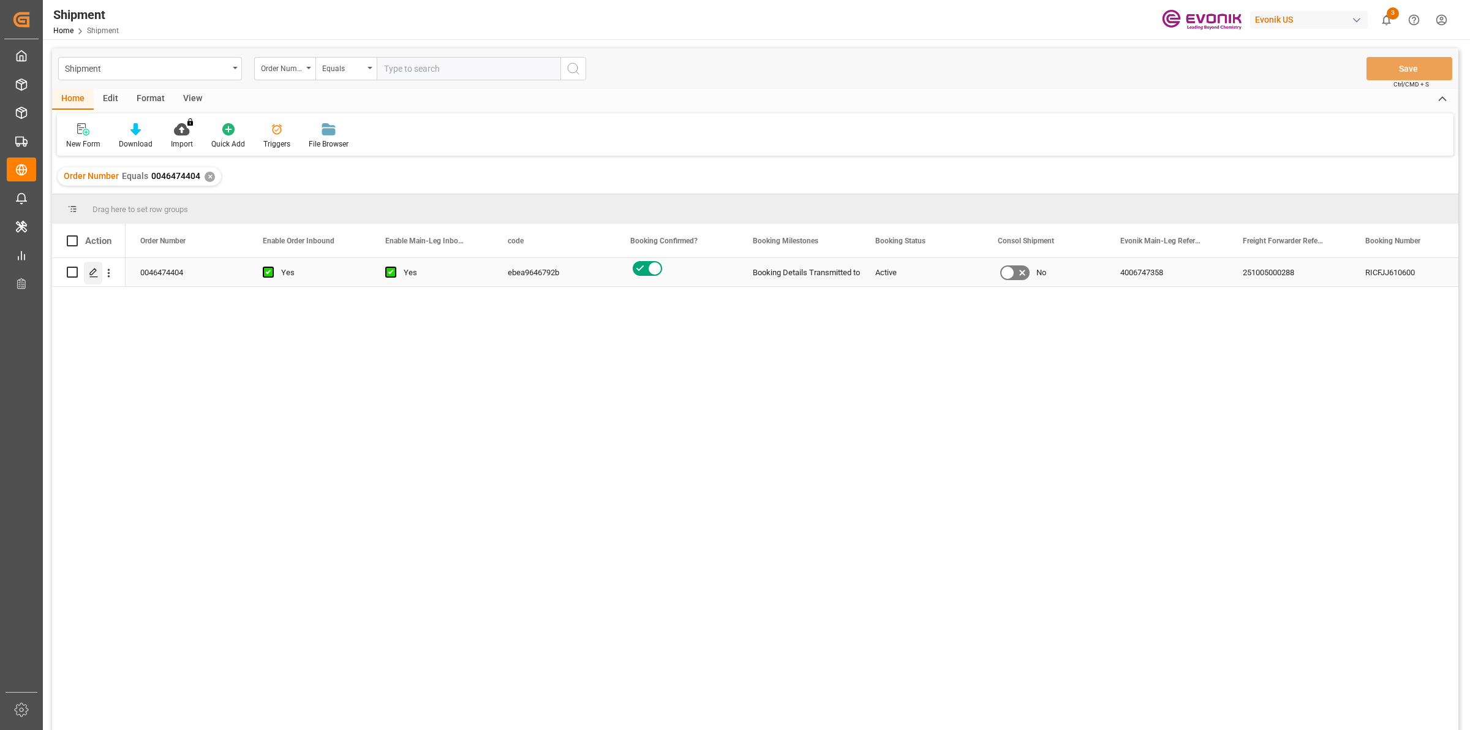
click at [88, 271] on div "Press SPACE to select this row." at bounding box center [93, 273] width 18 height 23
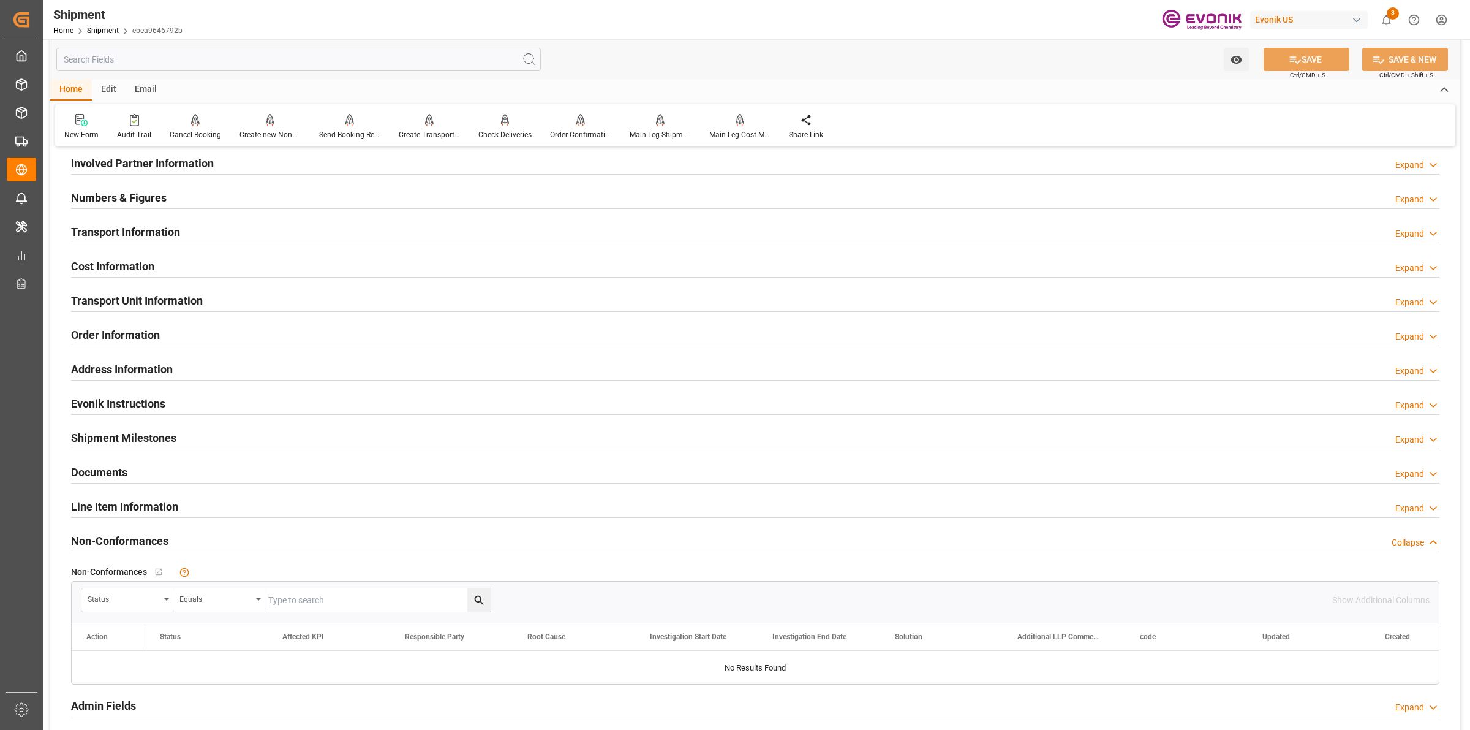
scroll to position [942, 0]
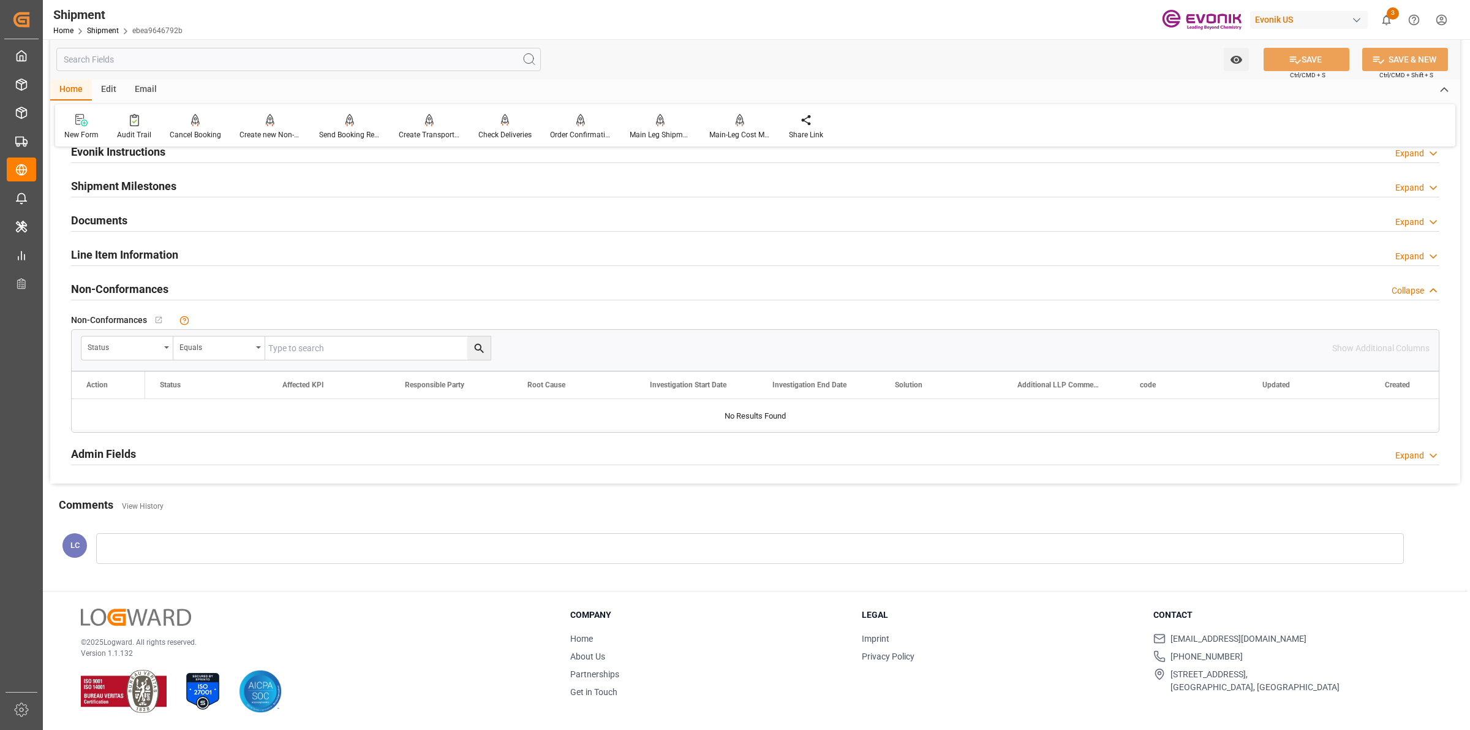
click at [146, 248] on h2 "Line Item Information" at bounding box center [124, 254] width 107 height 17
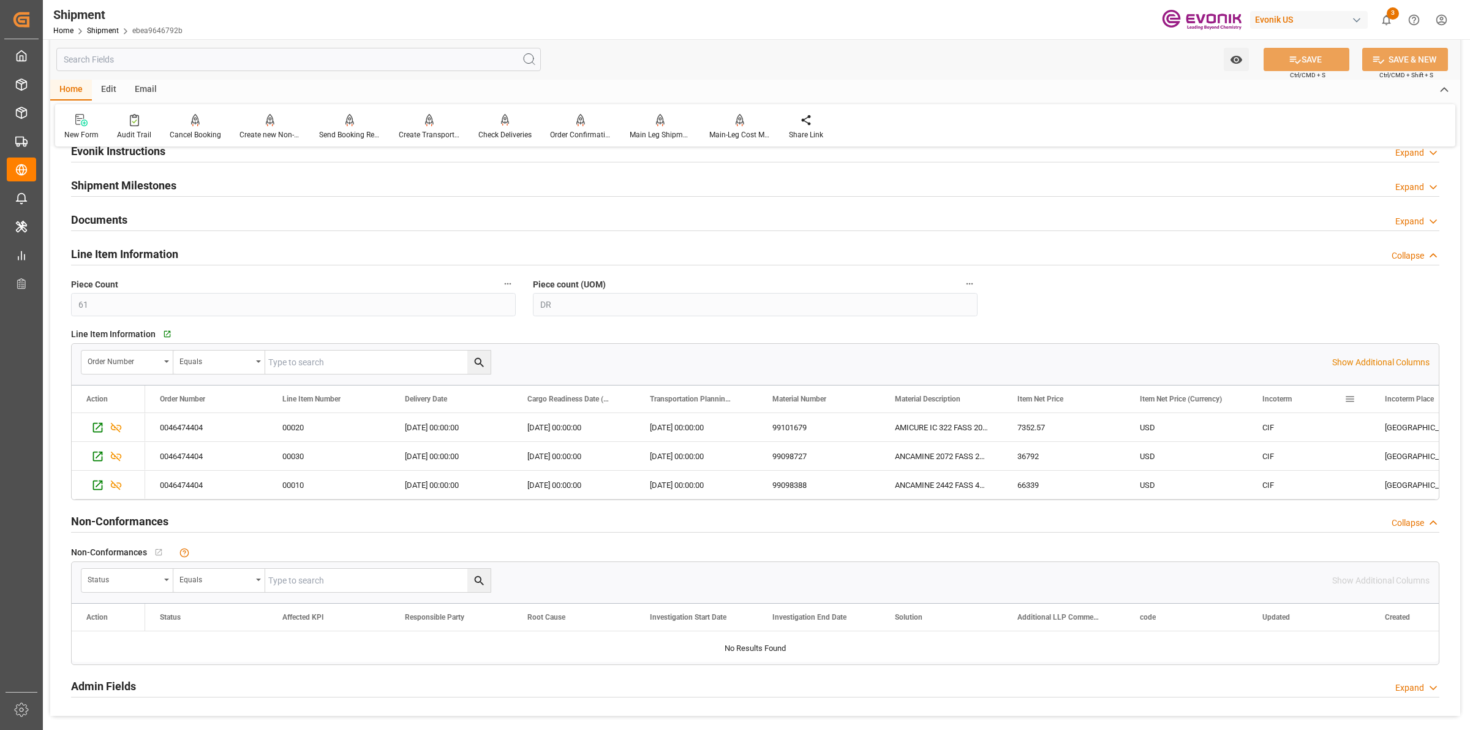
click at [1331, 412] on div "Action Order Number Line Item Number Delivery Date" at bounding box center [755, 399] width 1367 height 28
click at [1334, 429] on div "CIF" at bounding box center [1309, 427] width 123 height 28
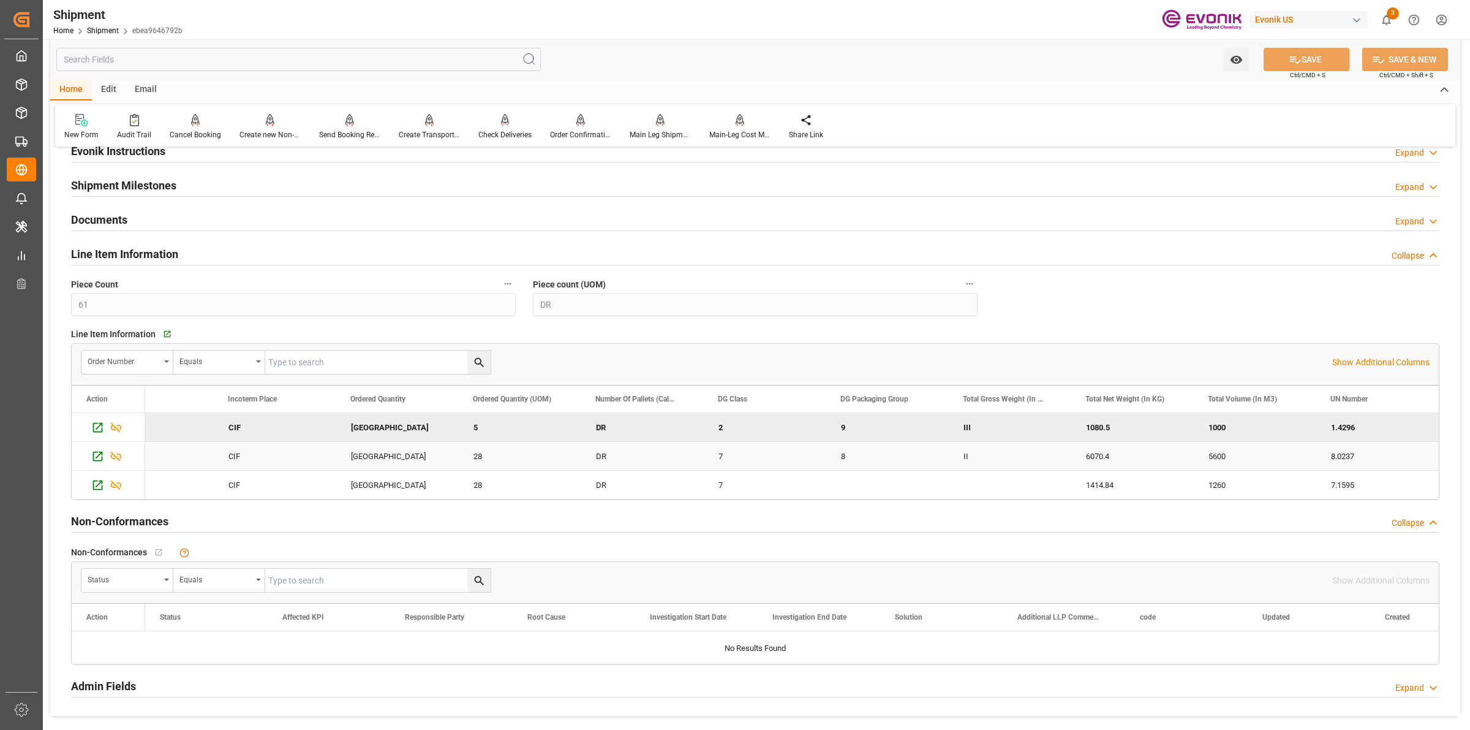
scroll to position [0, 1157]
